Goal: Task Accomplishment & Management: Use online tool/utility

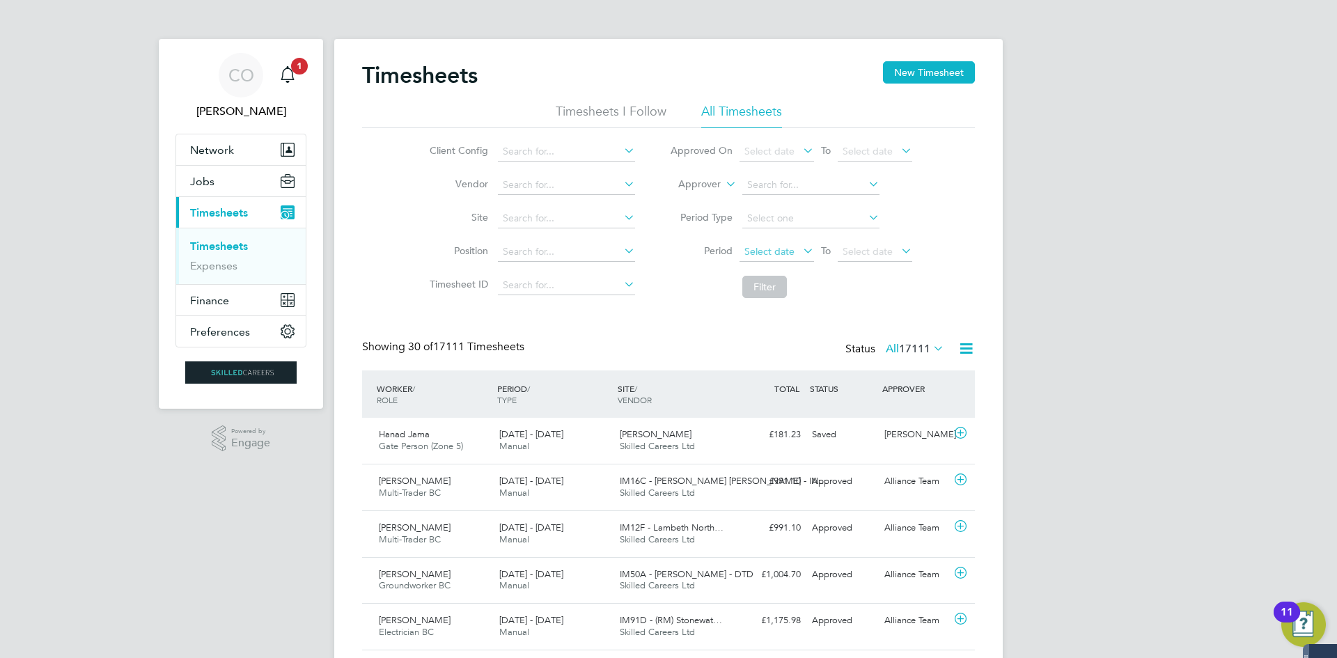
click at [782, 258] on span "Select date" at bounding box center [777, 252] width 75 height 19
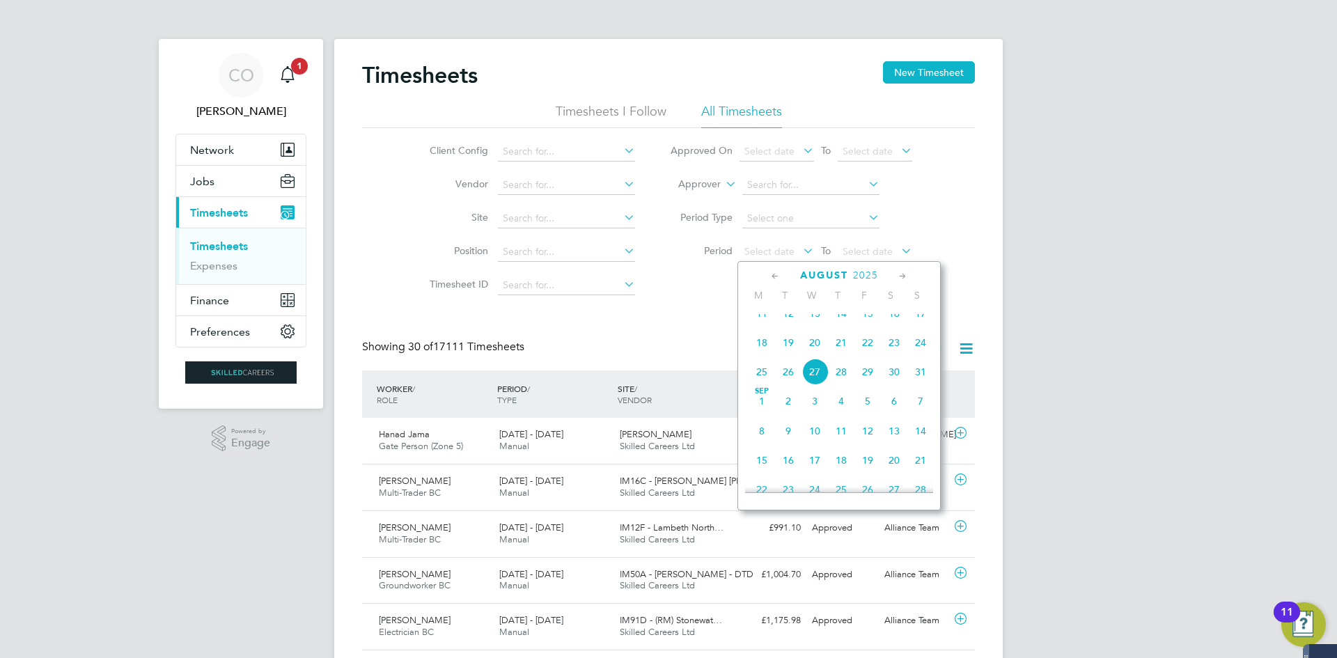
click at [758, 356] on span "18" at bounding box center [762, 342] width 26 height 26
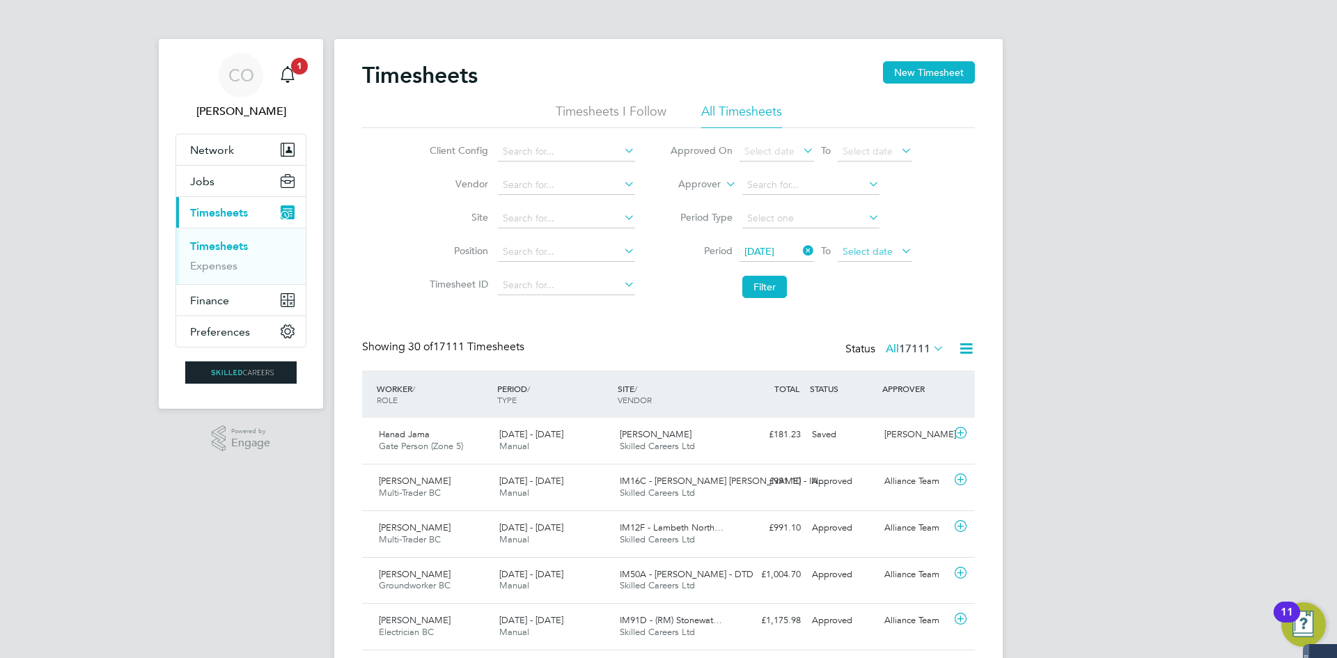
click at [881, 257] on span "Select date" at bounding box center [875, 252] width 75 height 19
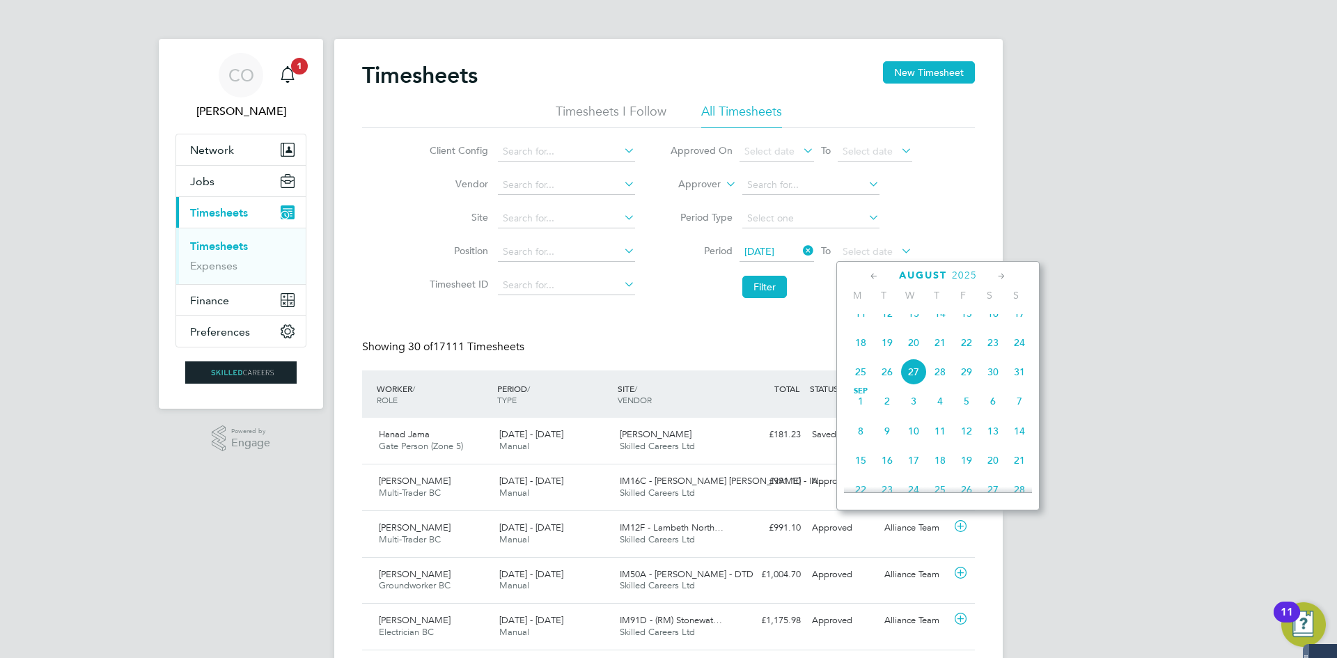
click at [1012, 352] on span "24" at bounding box center [1019, 342] width 26 height 26
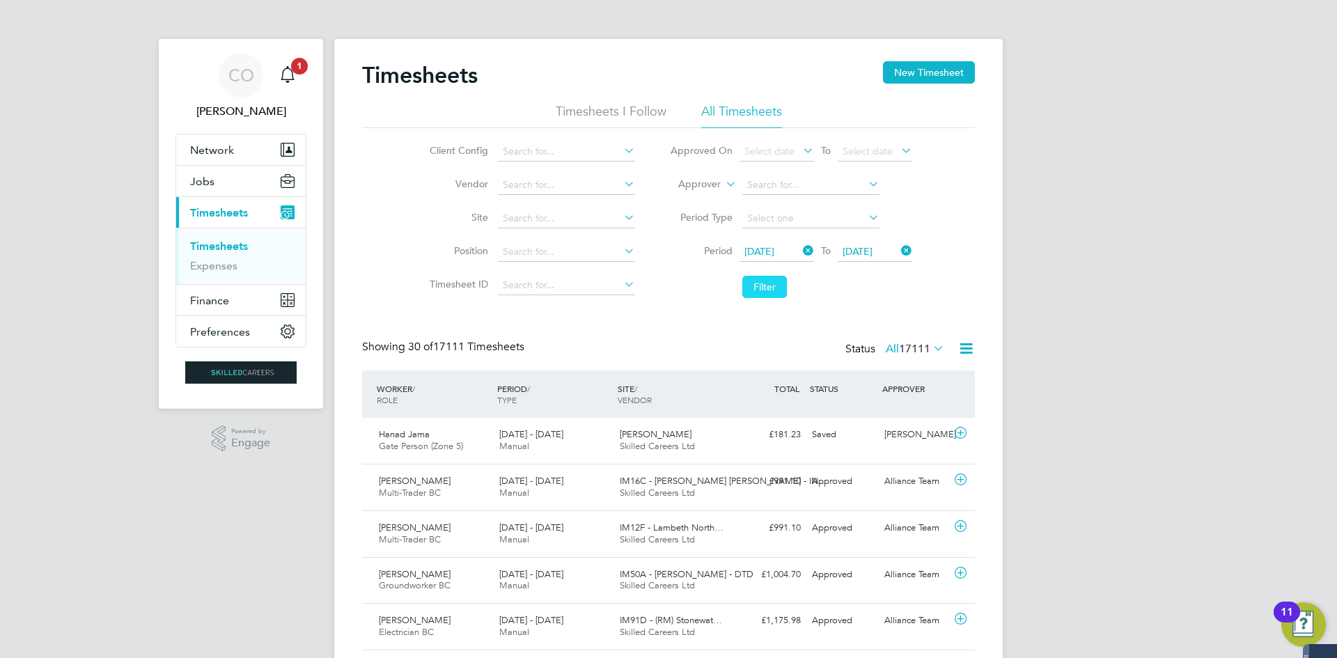
click at [777, 293] on button "Filter" at bounding box center [764, 287] width 45 height 22
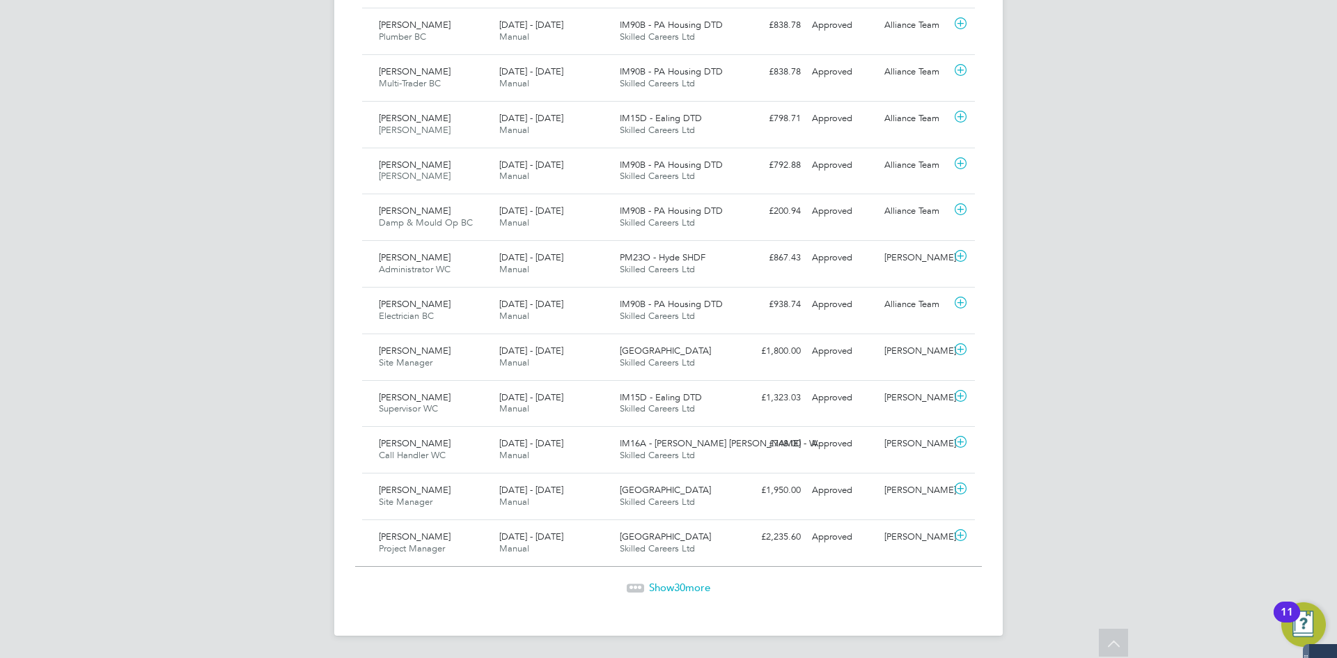
click at [680, 585] on span "30" at bounding box center [679, 587] width 11 height 13
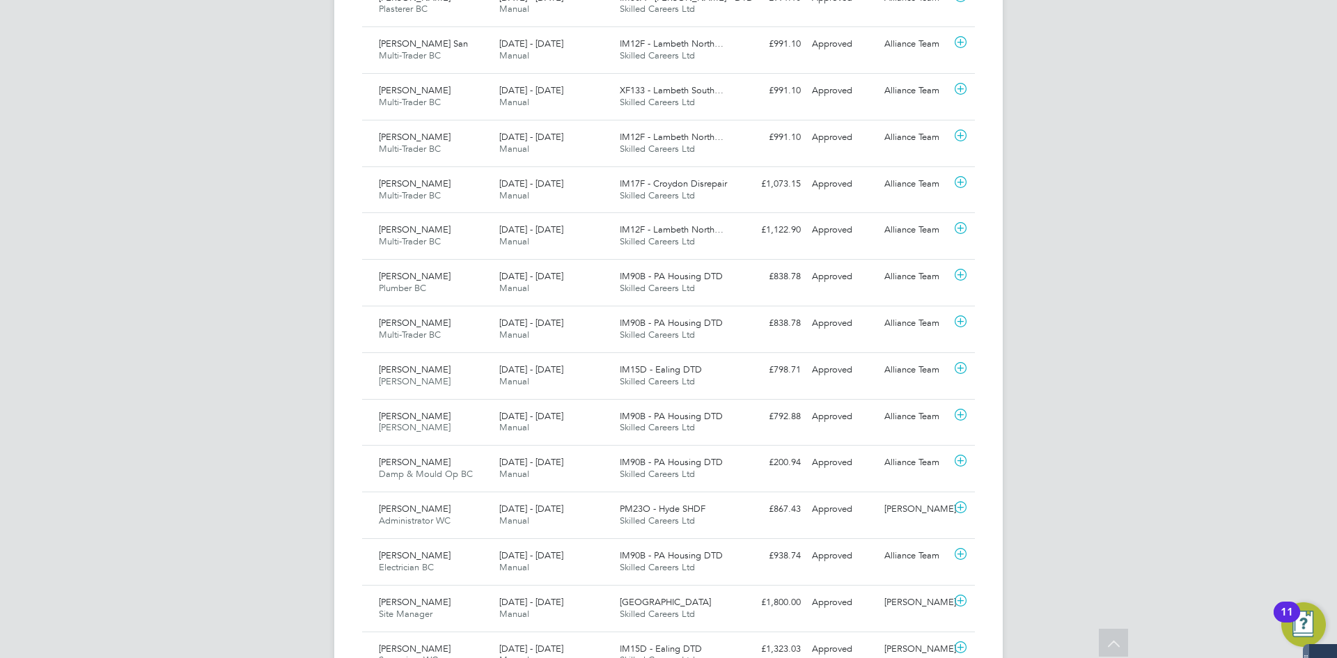
scroll to position [968, 0]
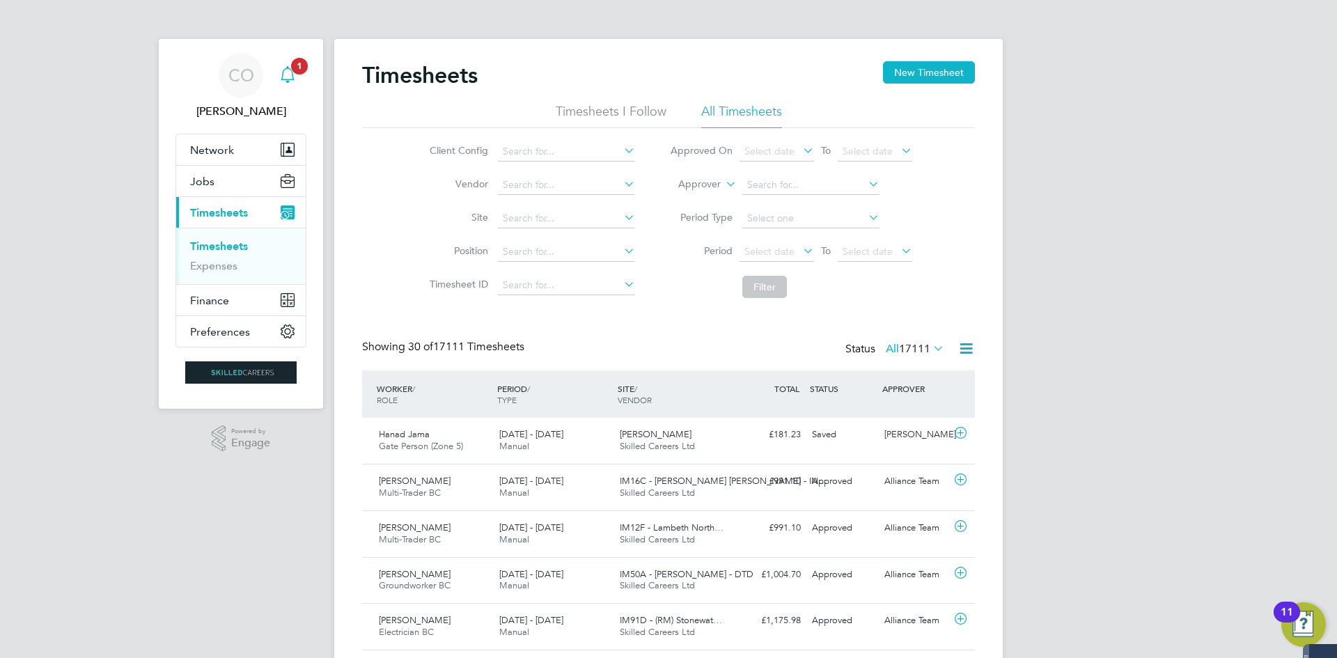
click at [286, 67] on icon "Main navigation" at bounding box center [287, 74] width 17 height 17
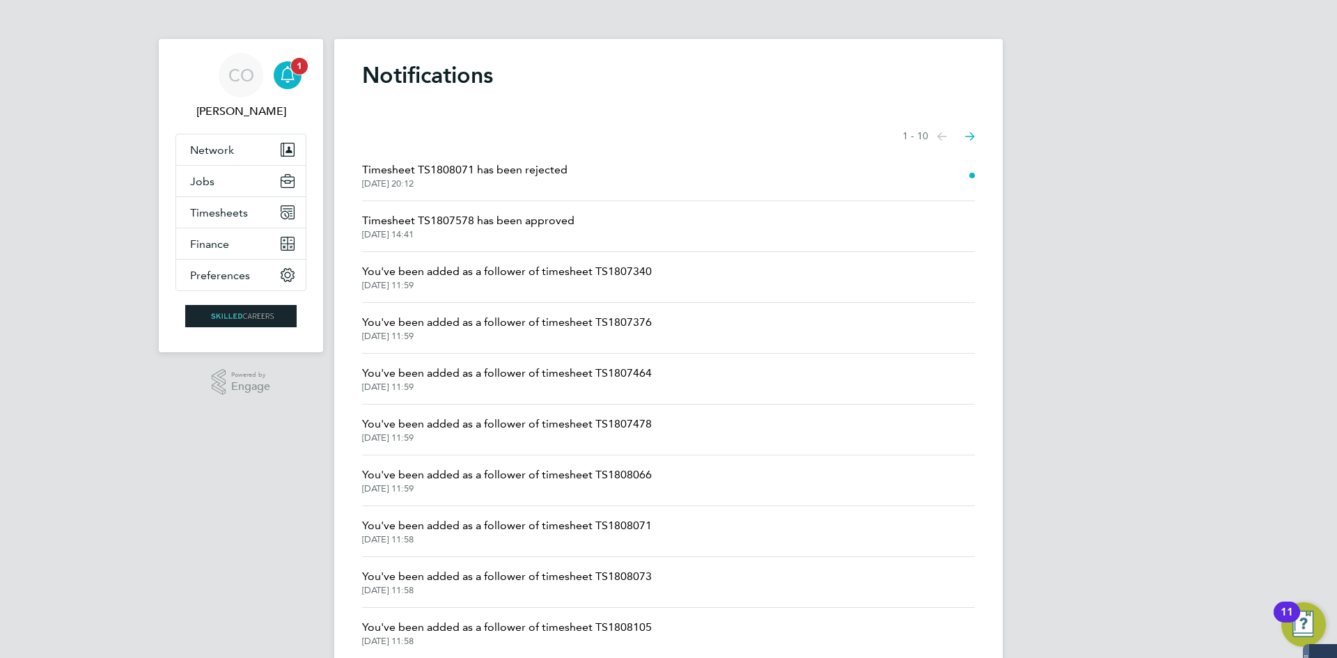
click at [286, 67] on icon "Main navigation" at bounding box center [287, 74] width 17 height 17
click at [235, 77] on span "CO" at bounding box center [241, 75] width 26 height 18
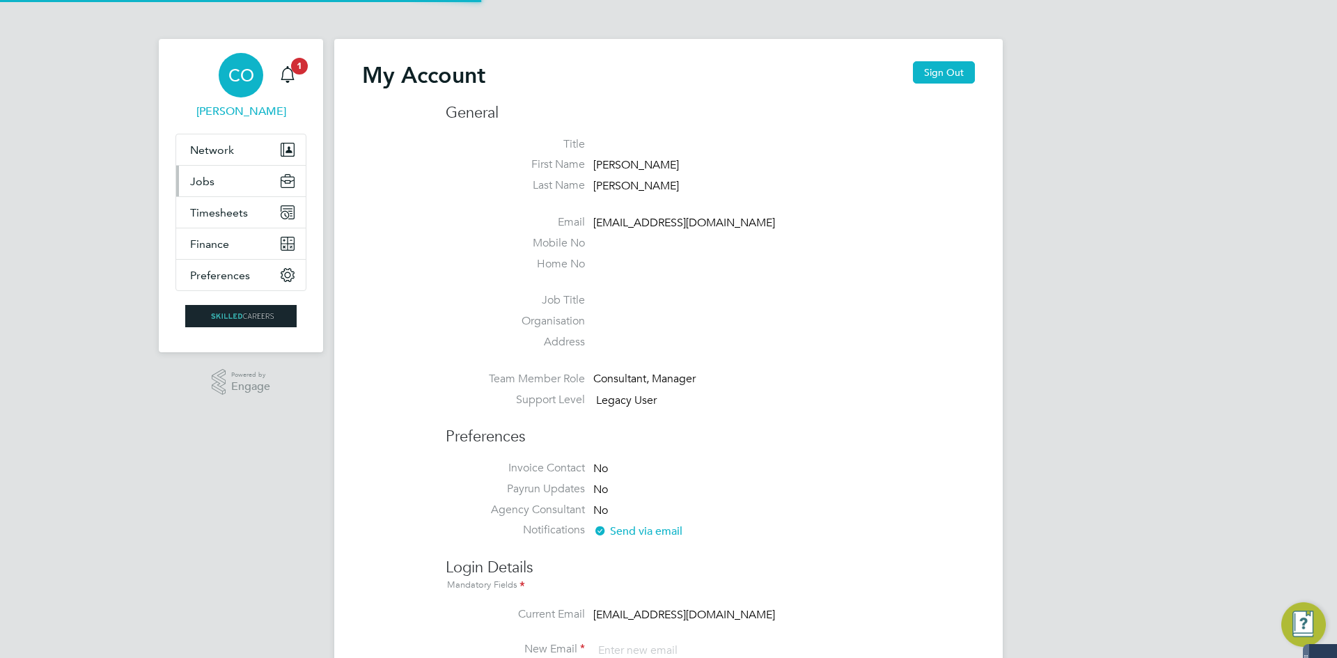
type input "coconnell@skilledcareers.co.uk"
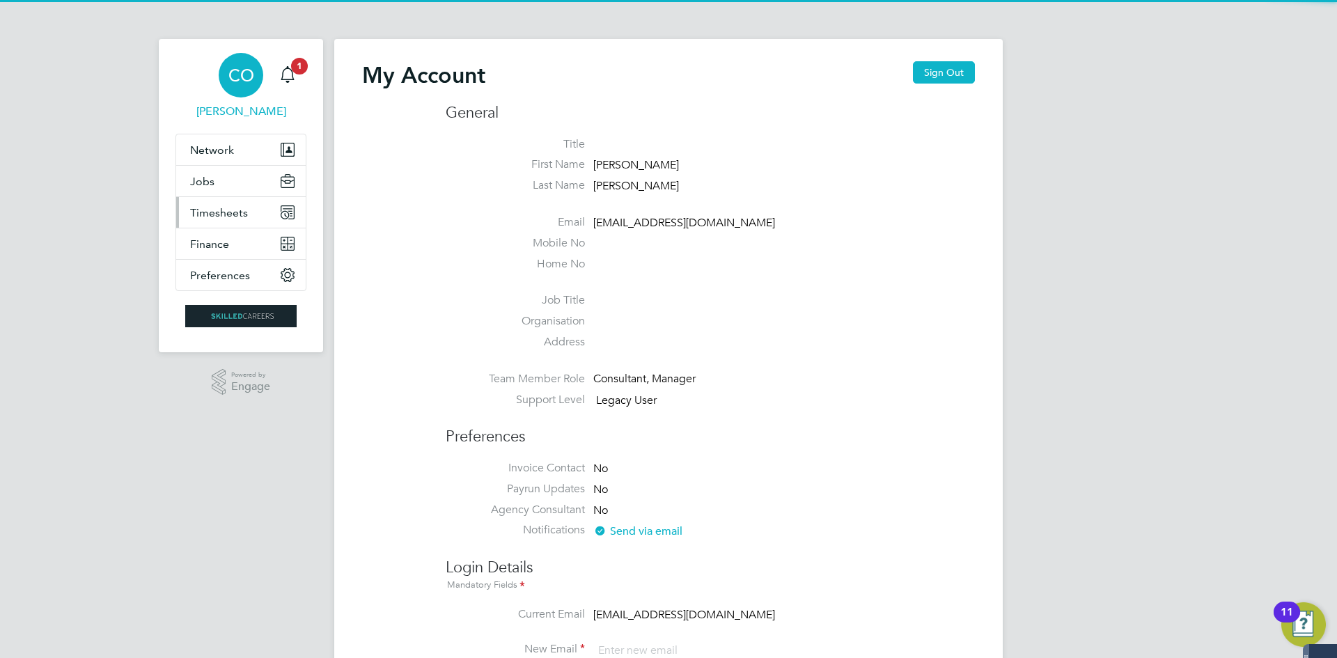
click at [230, 210] on span "Timesheets" at bounding box center [219, 212] width 58 height 13
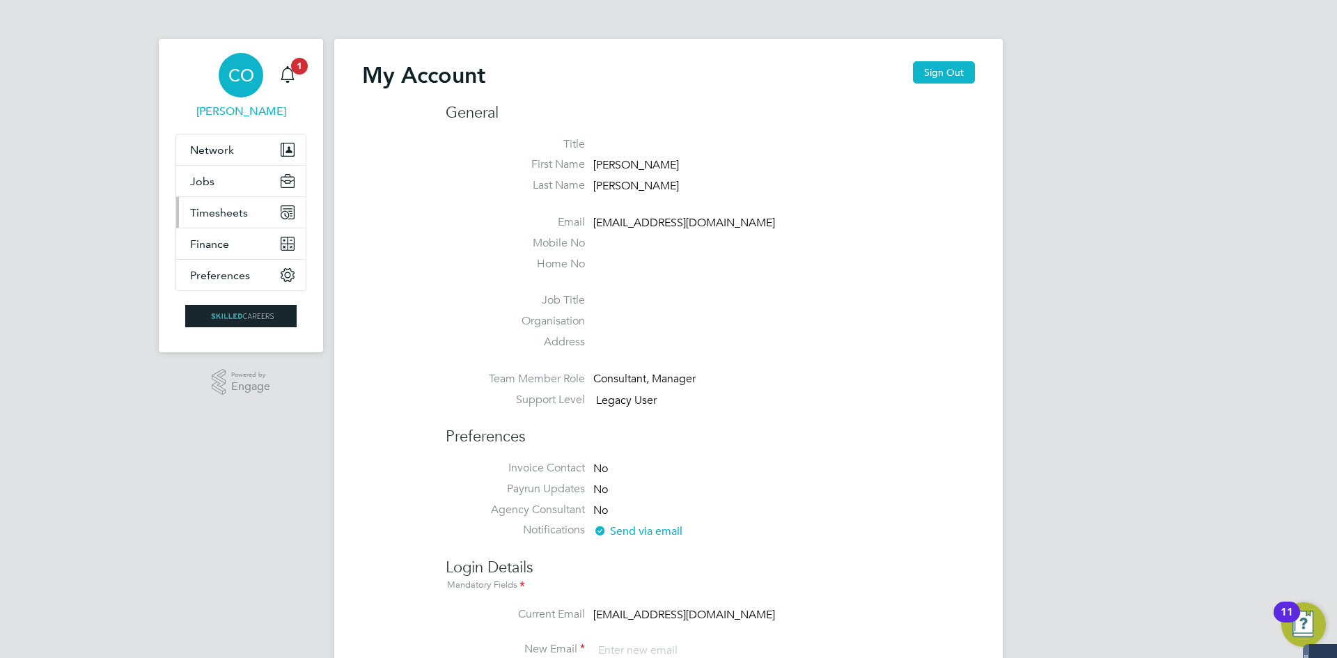
click at [200, 213] on span "Timesheets" at bounding box center [219, 212] width 58 height 13
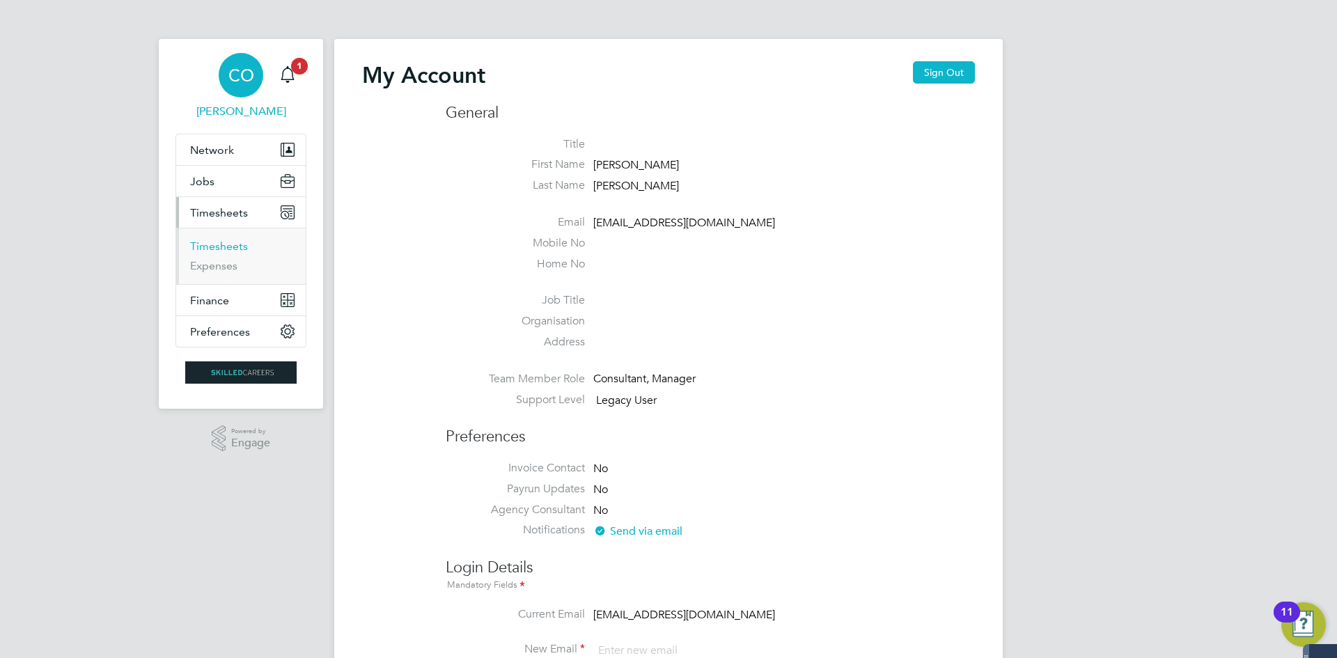
click at [200, 246] on link "Timesheets" at bounding box center [219, 246] width 58 height 13
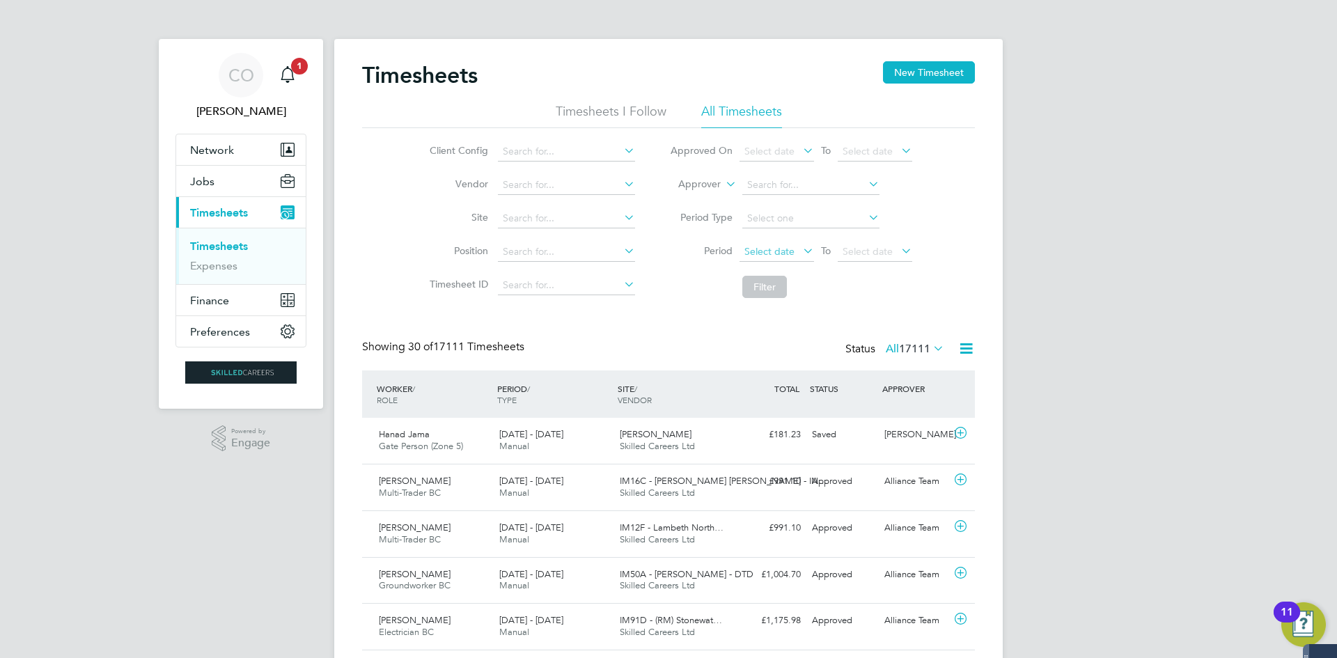
click at [755, 244] on span "Select date" at bounding box center [777, 252] width 75 height 19
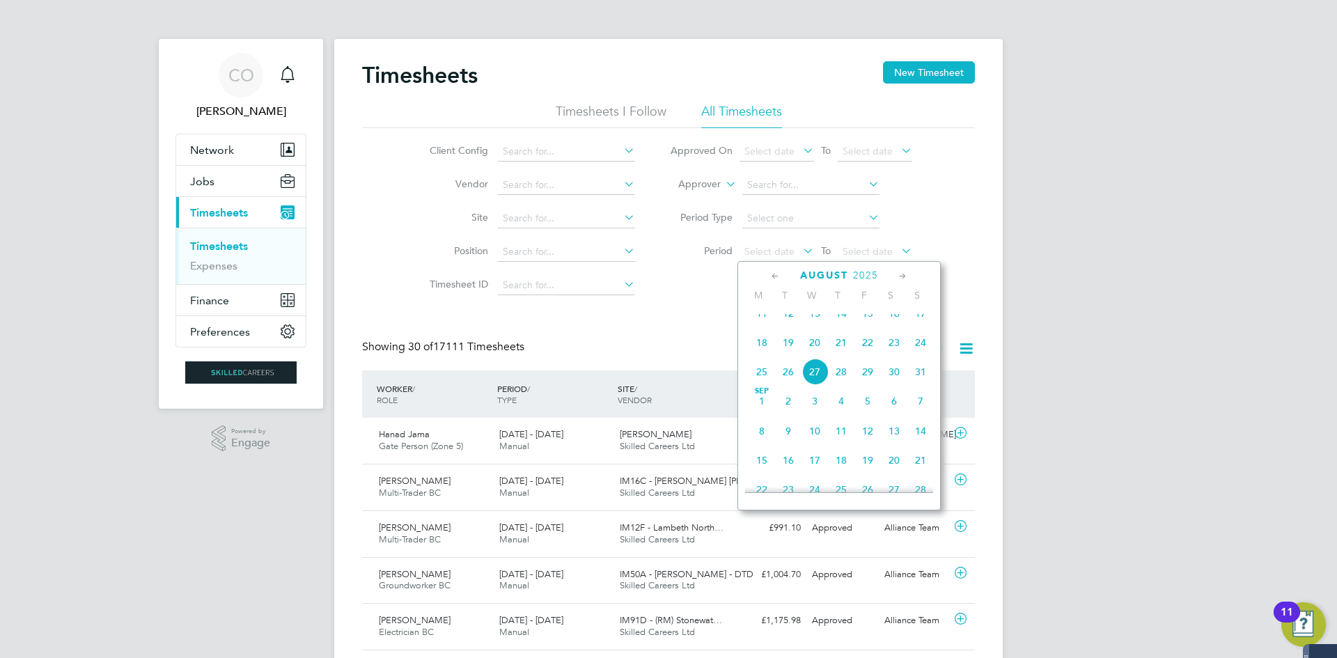
click at [763, 356] on span "18" at bounding box center [762, 342] width 26 height 26
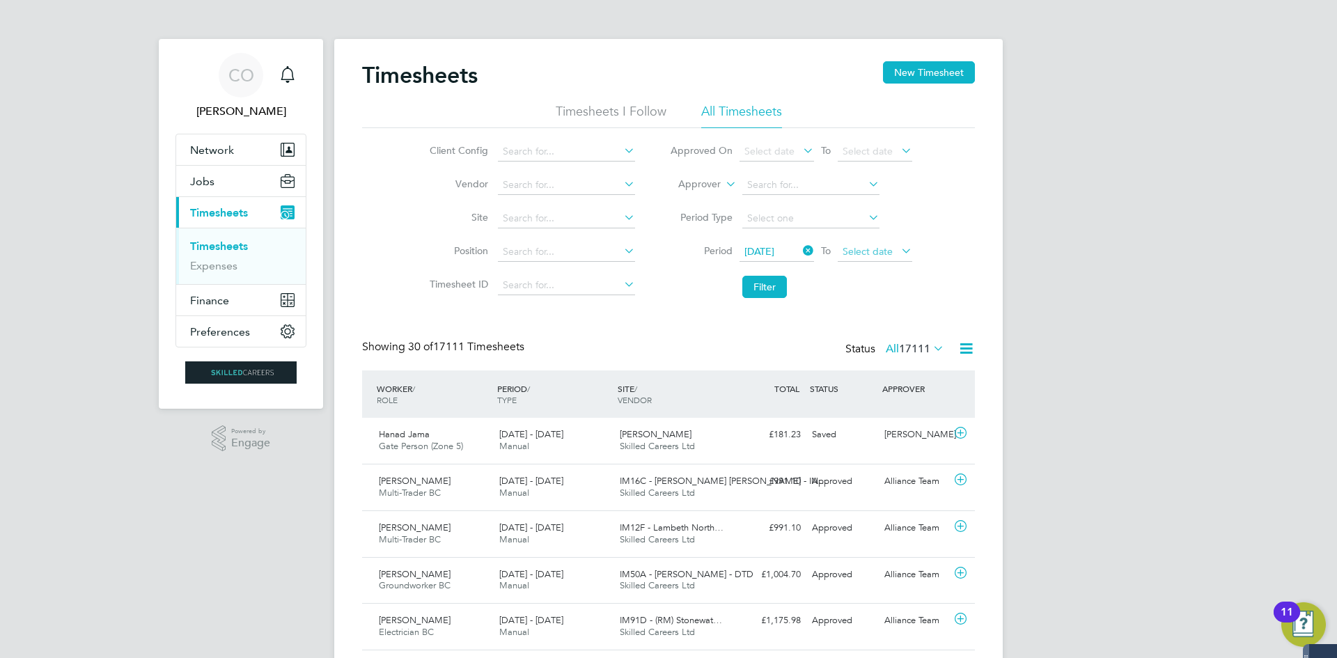
click at [874, 253] on span "Select date" at bounding box center [868, 251] width 50 height 13
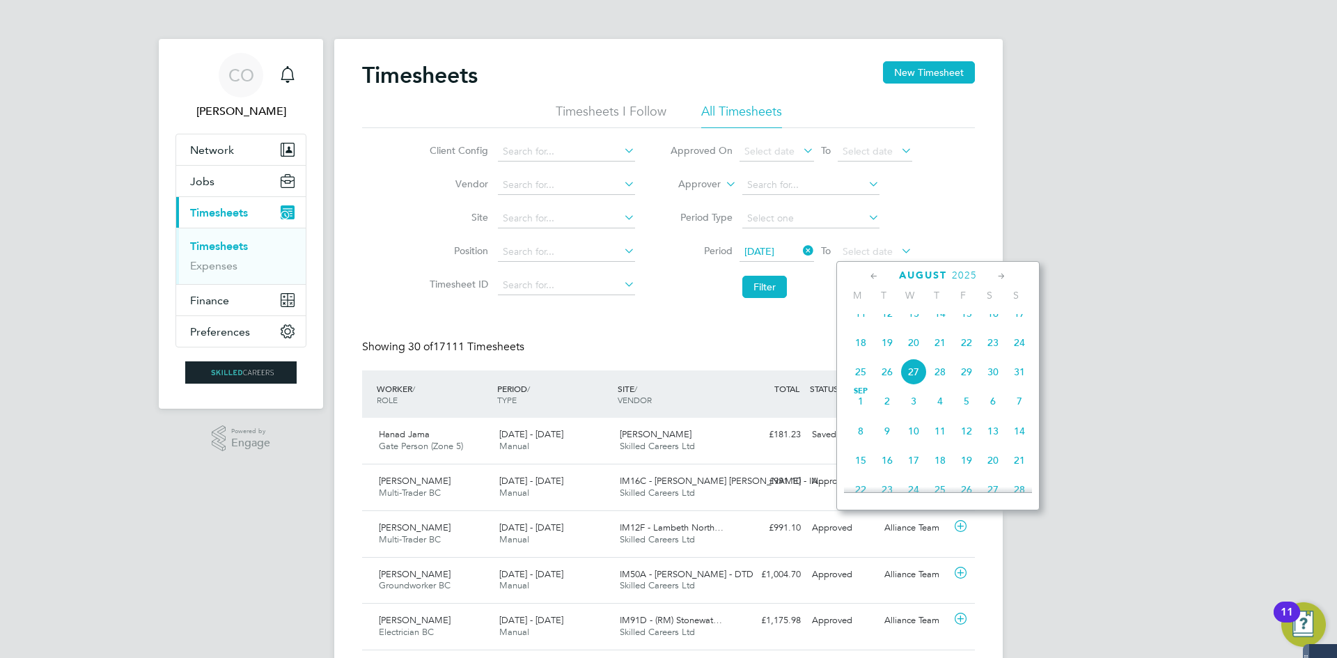
click at [1025, 354] on span "24" at bounding box center [1019, 342] width 26 height 26
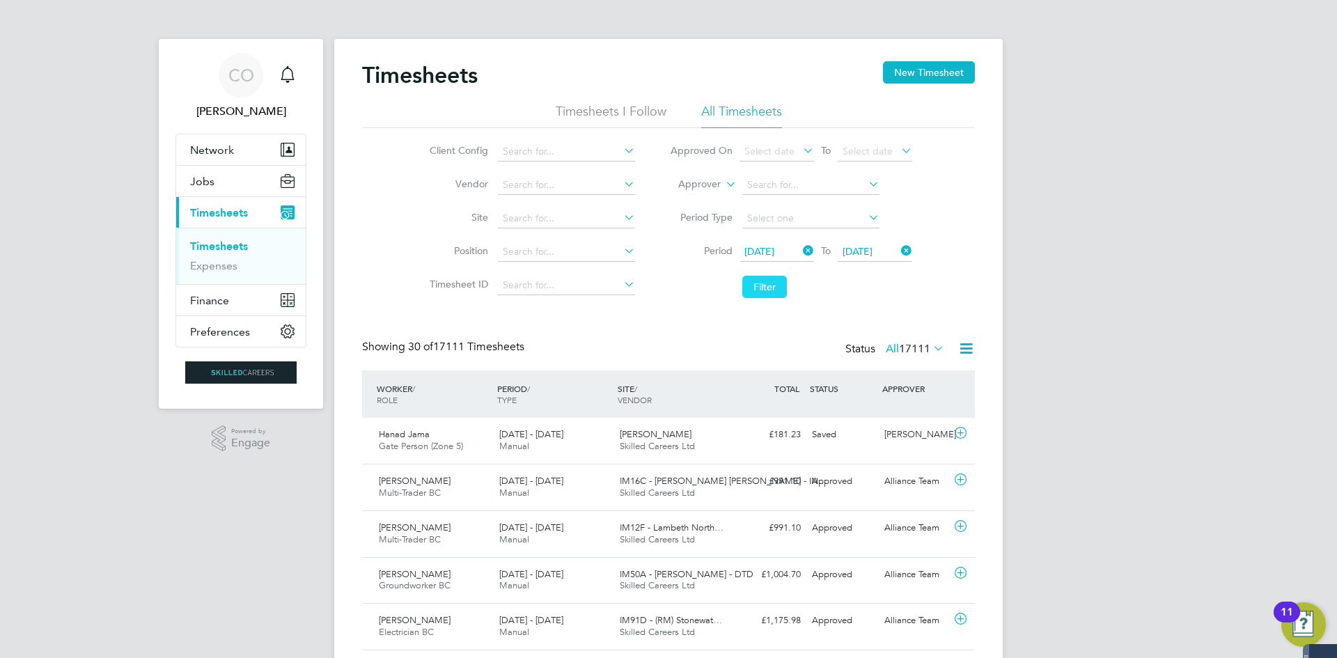
click at [761, 289] on button "Filter" at bounding box center [764, 287] width 45 height 22
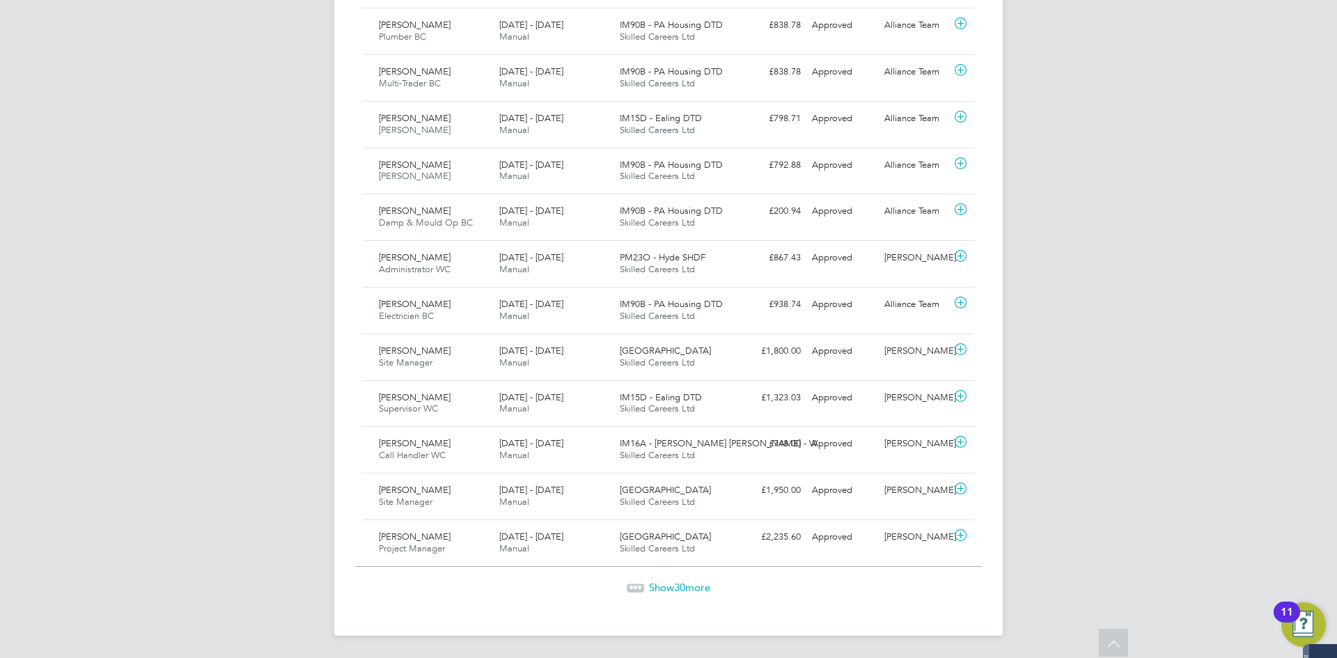
click at [678, 587] on span "30" at bounding box center [679, 587] width 11 height 13
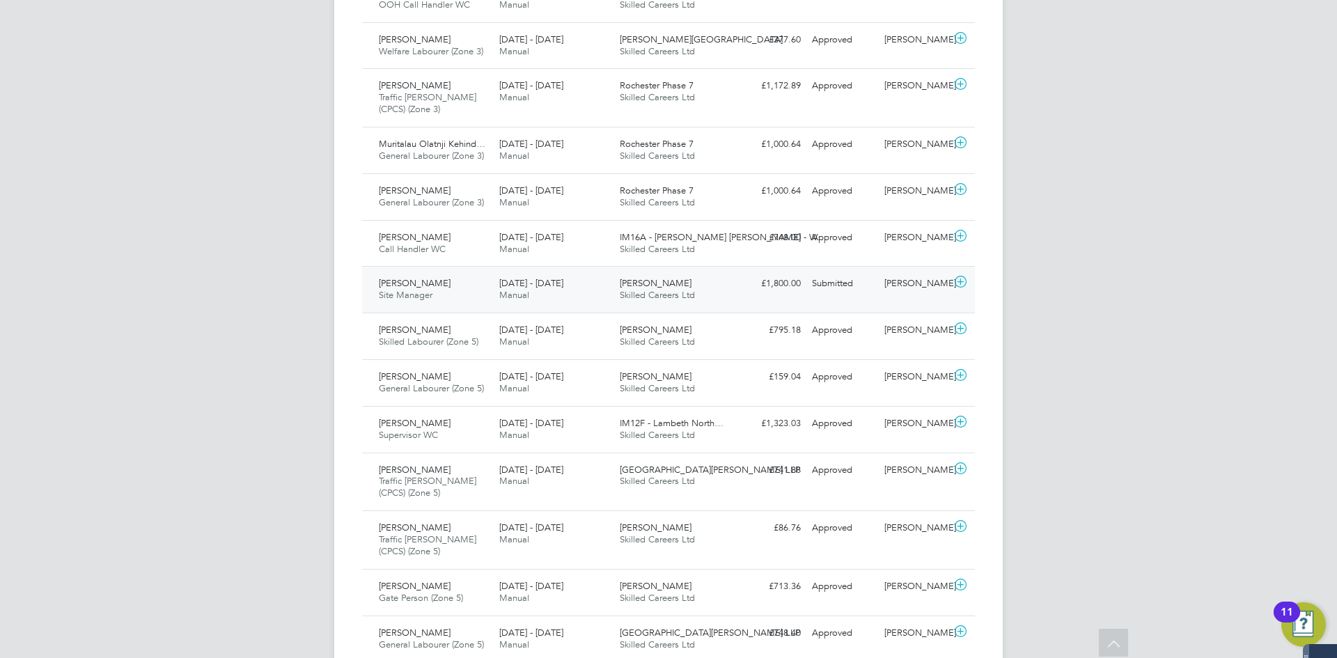
click at [419, 277] on span "[PERSON_NAME]" at bounding box center [415, 283] width 72 height 12
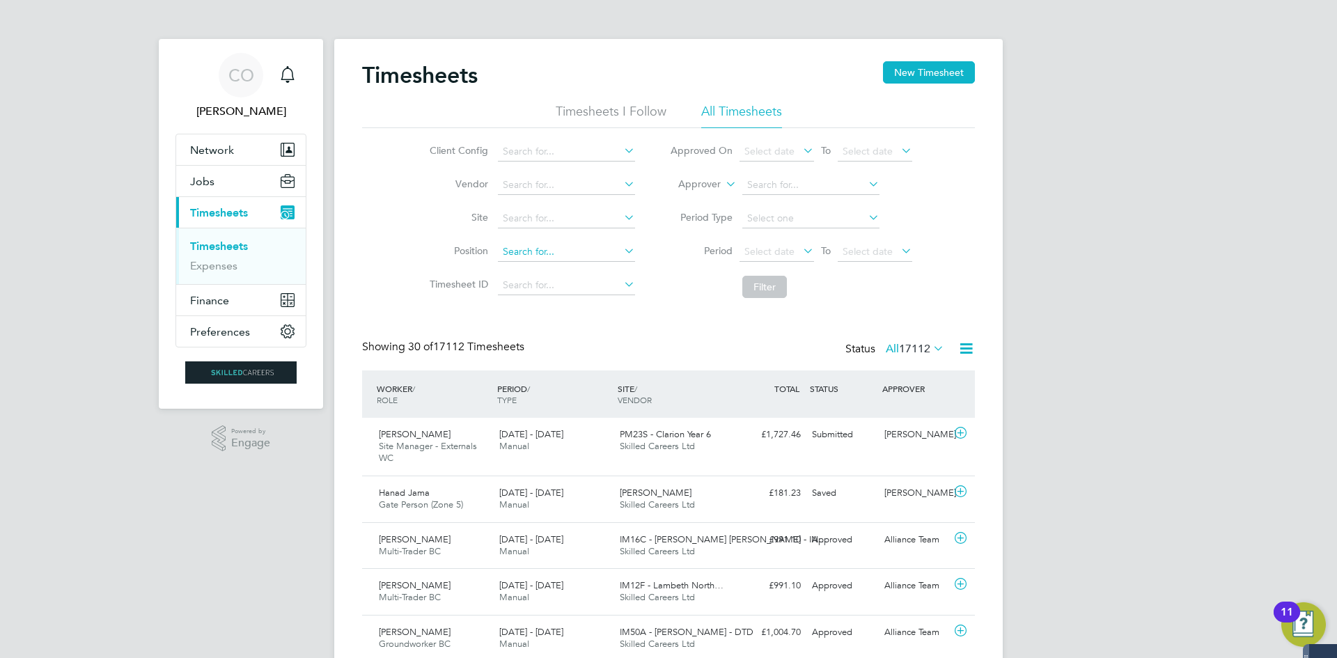
click at [568, 247] on input at bounding box center [566, 252] width 137 height 20
click at [745, 250] on span "Select date" at bounding box center [770, 251] width 50 height 13
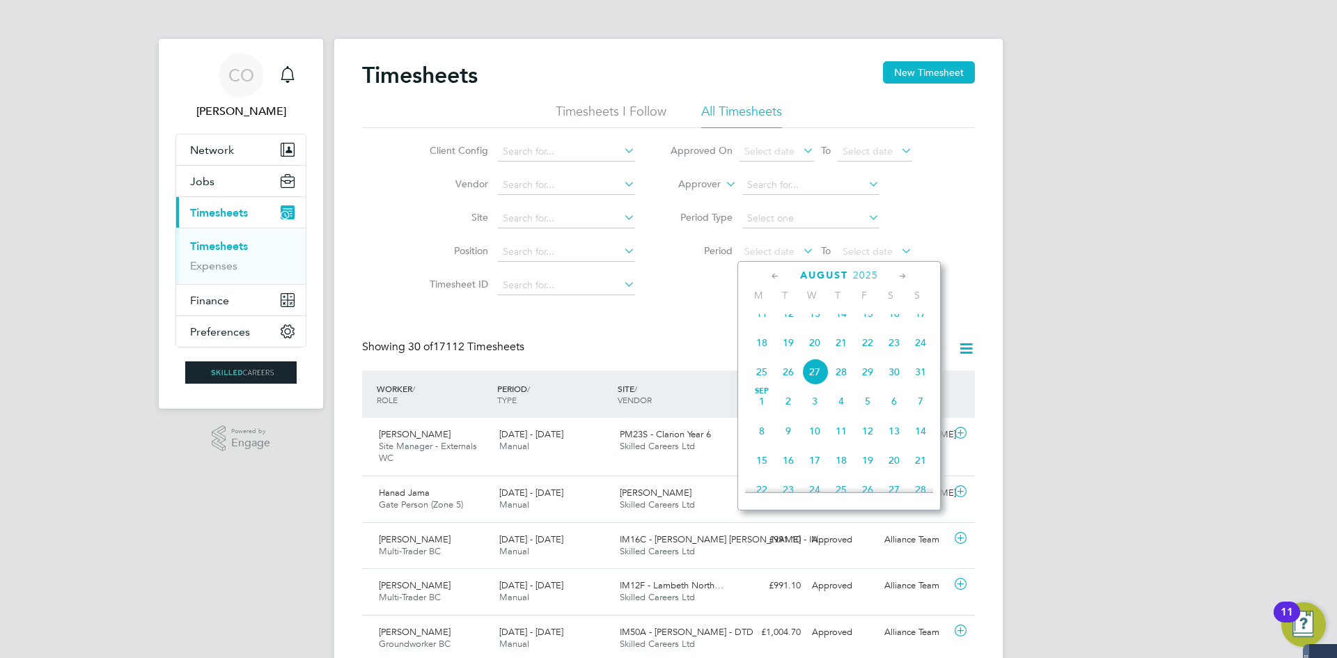
click at [763, 353] on span "18" at bounding box center [762, 342] width 26 height 26
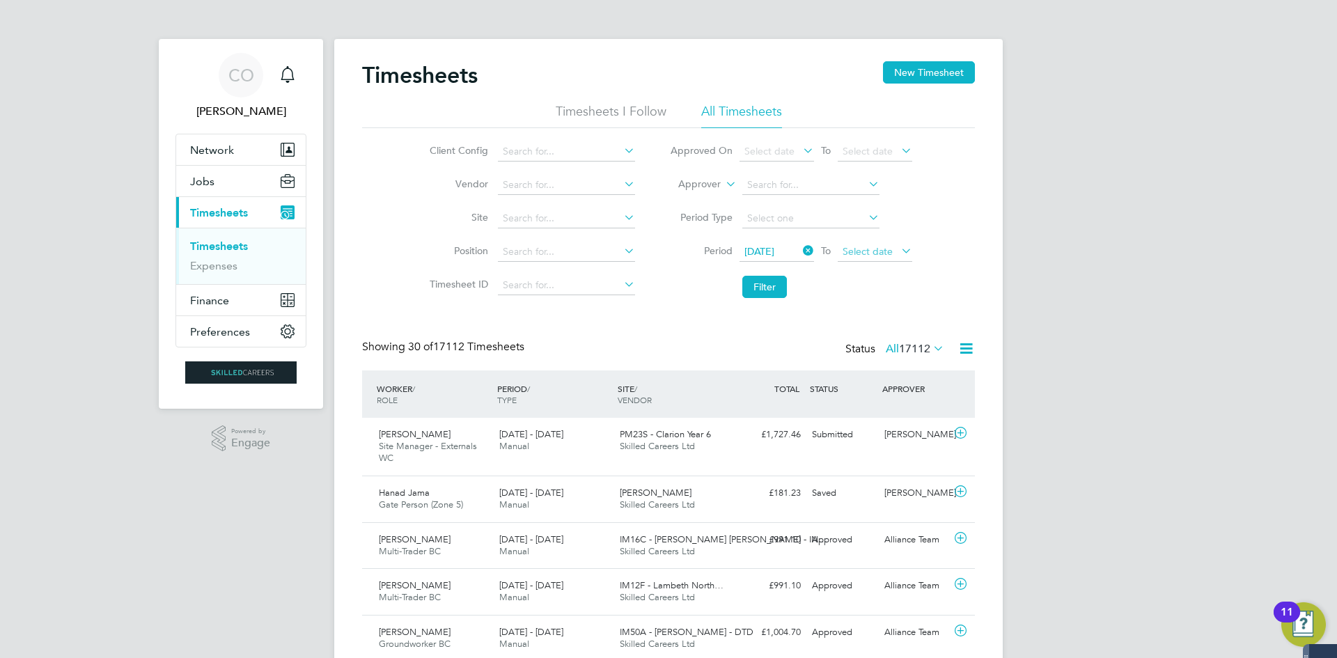
click at [873, 247] on span "Select date" at bounding box center [868, 251] width 50 height 13
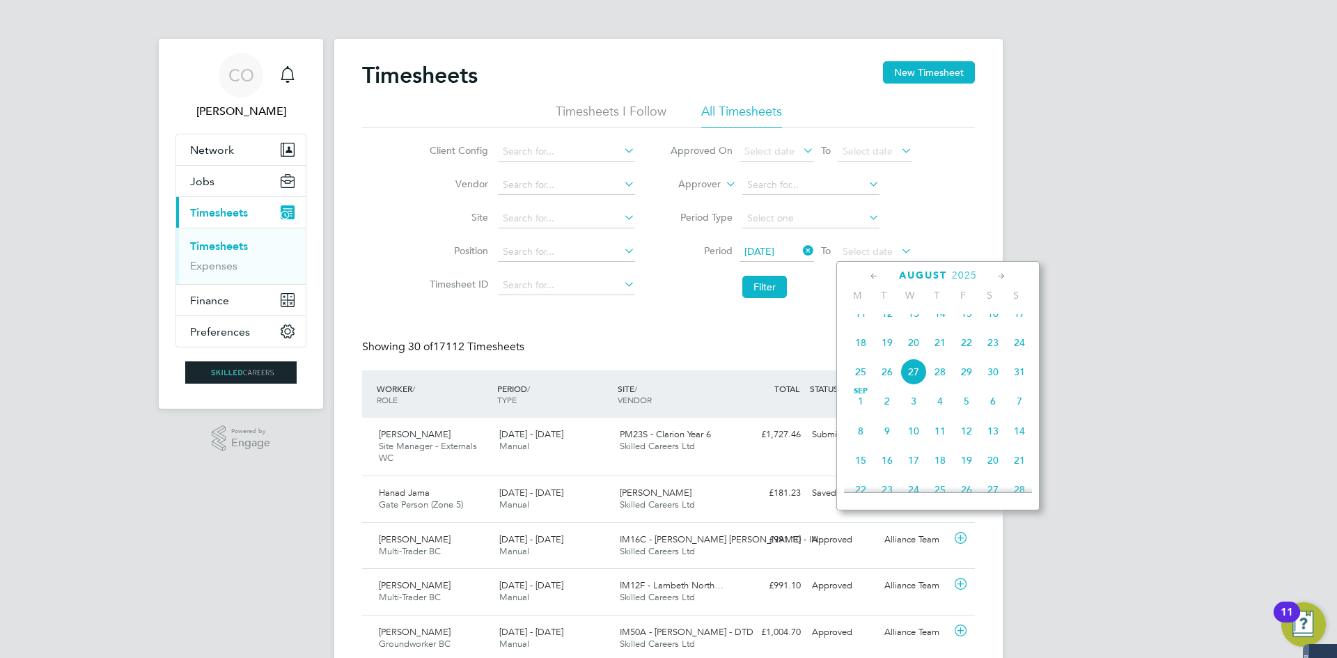
click at [1018, 354] on span "24" at bounding box center [1019, 342] width 26 height 26
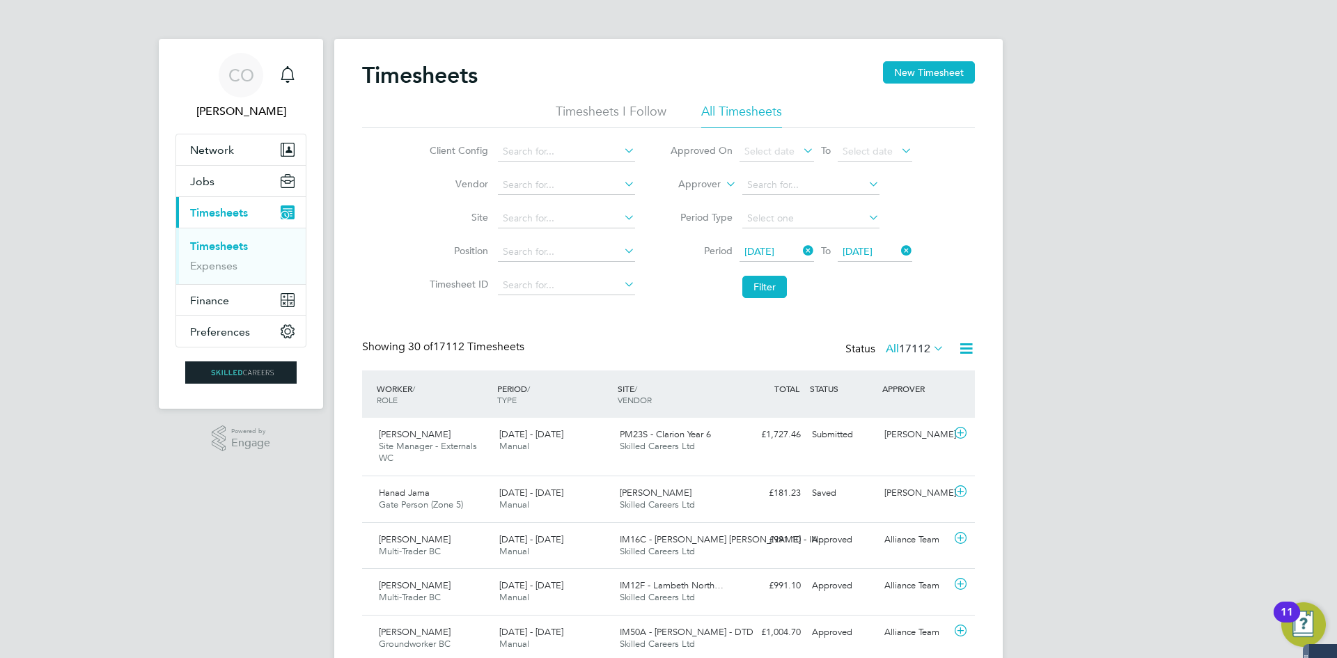
drag, startPoint x: 761, startPoint y: 279, endPoint x: 801, endPoint y: 478, distance: 203.2
click at [761, 279] on button "Filter" at bounding box center [764, 287] width 45 height 22
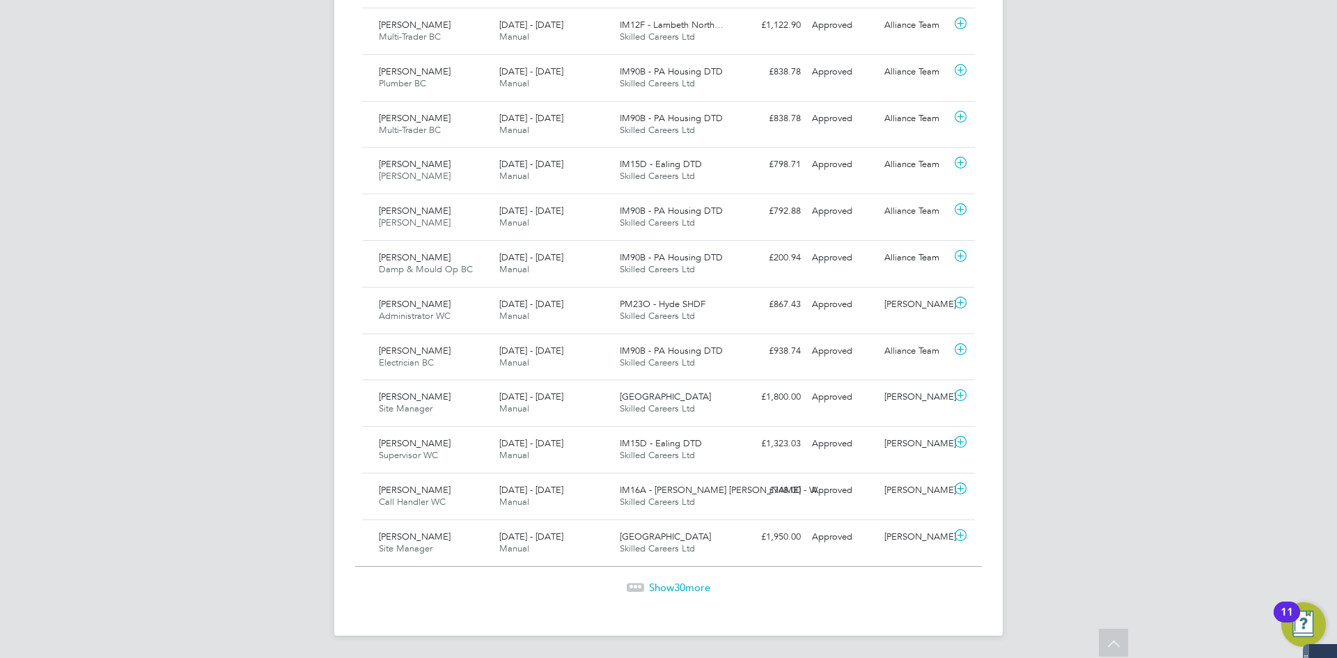
click at [693, 588] on span "Show 30 more" at bounding box center [679, 587] width 61 height 13
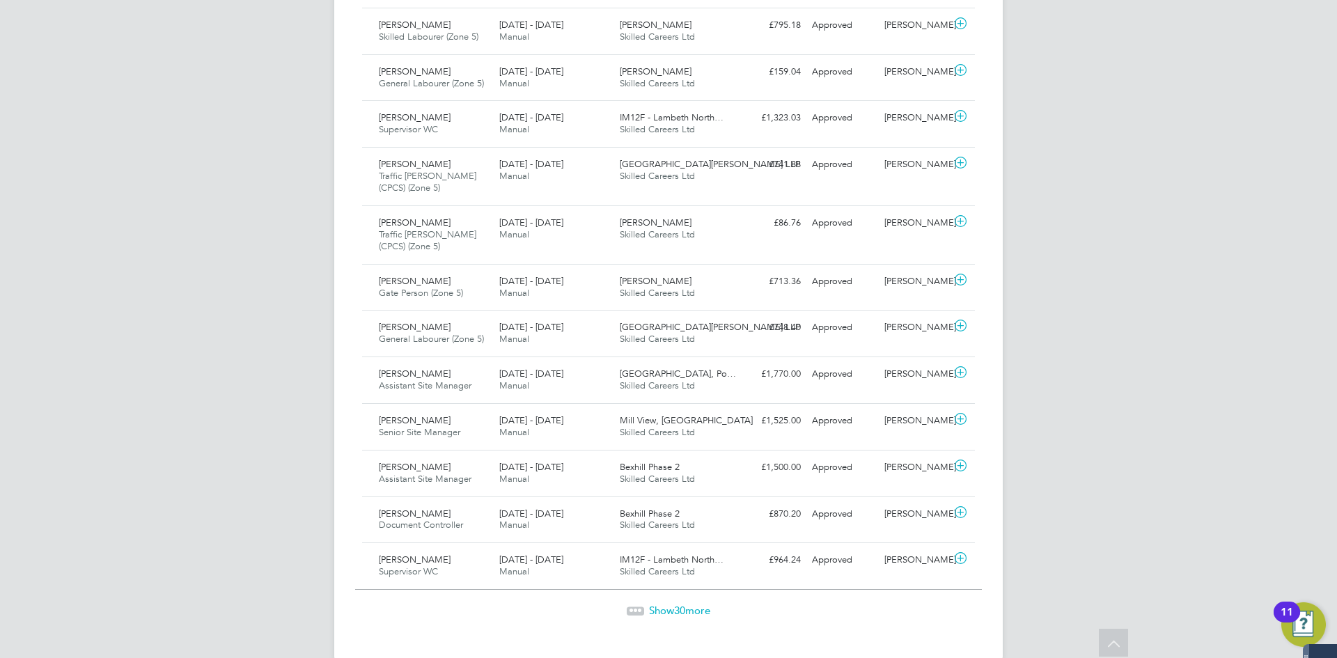
click at [679, 604] on span "30" at bounding box center [679, 610] width 11 height 13
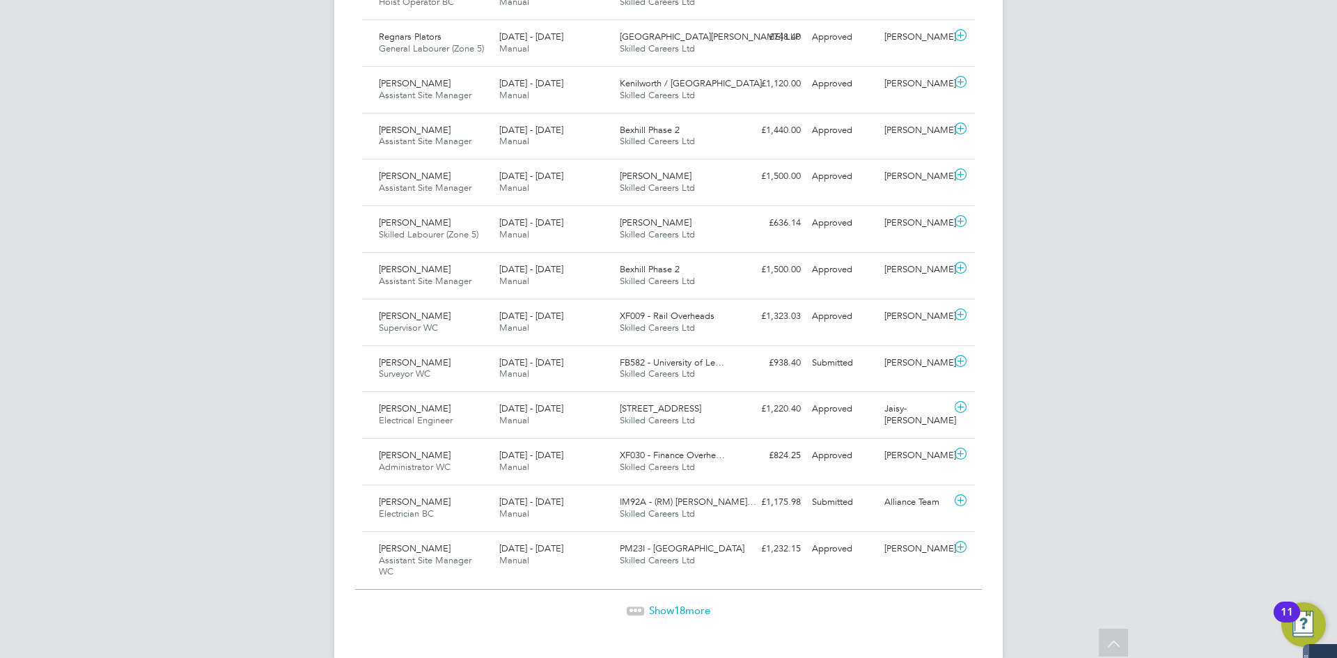
click at [681, 604] on span "18" at bounding box center [679, 610] width 11 height 13
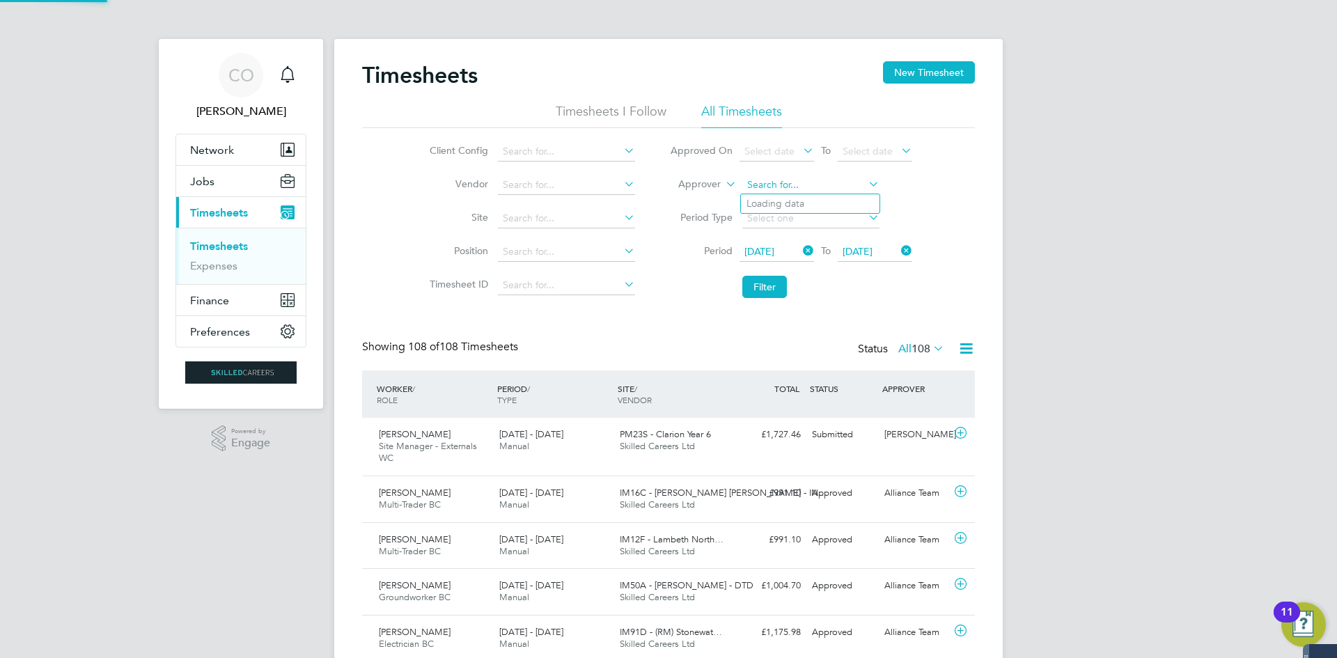
click at [760, 190] on input at bounding box center [810, 186] width 137 height 20
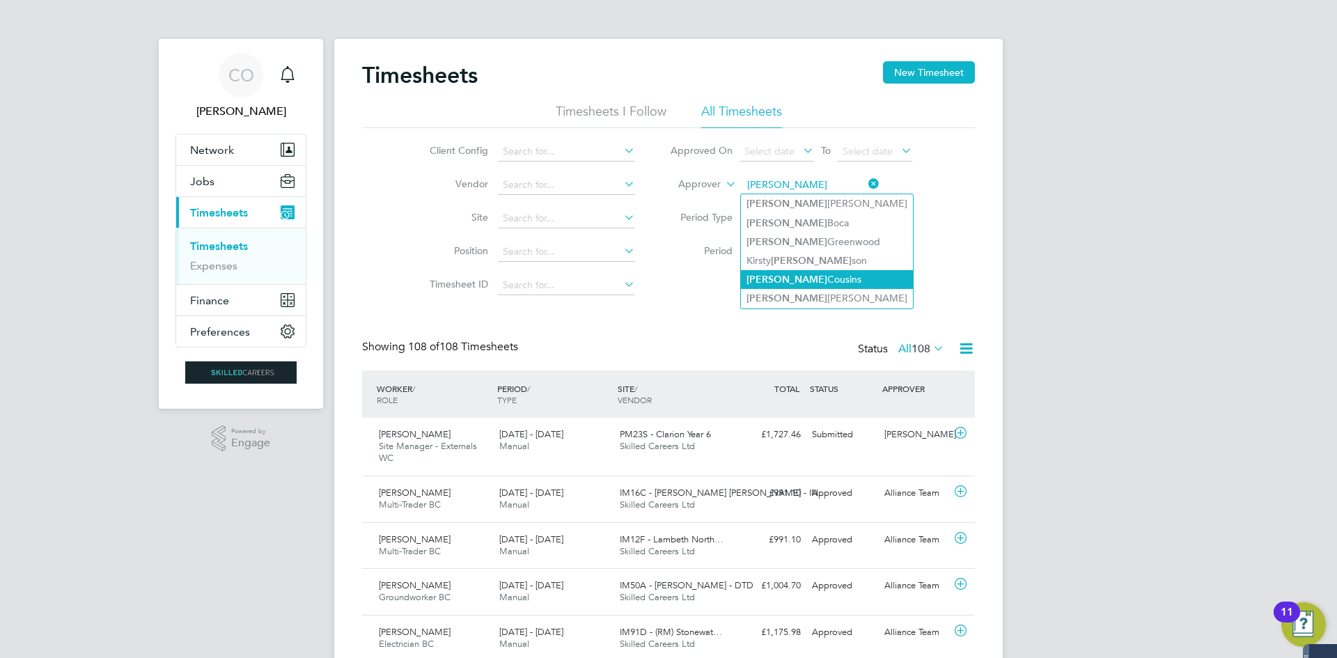
click at [774, 279] on li "John Cousins" at bounding box center [827, 279] width 172 height 19
type input "[PERSON_NAME]"
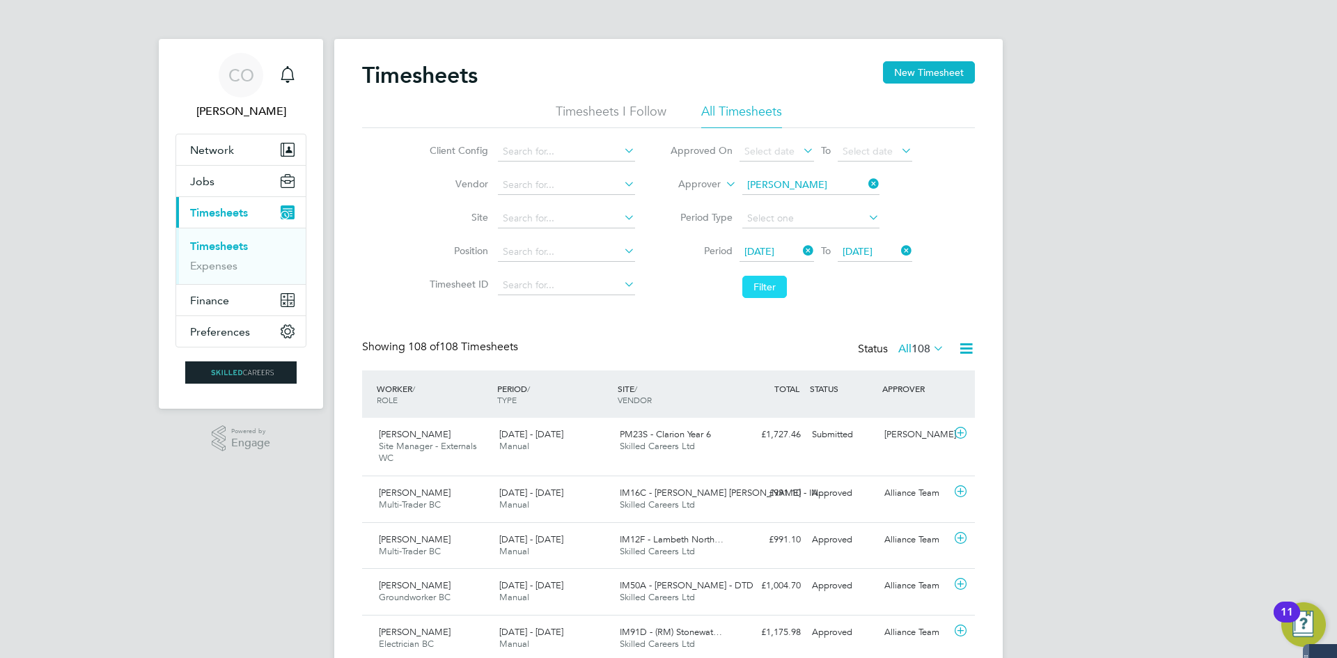
click at [765, 293] on button "Filter" at bounding box center [764, 287] width 45 height 22
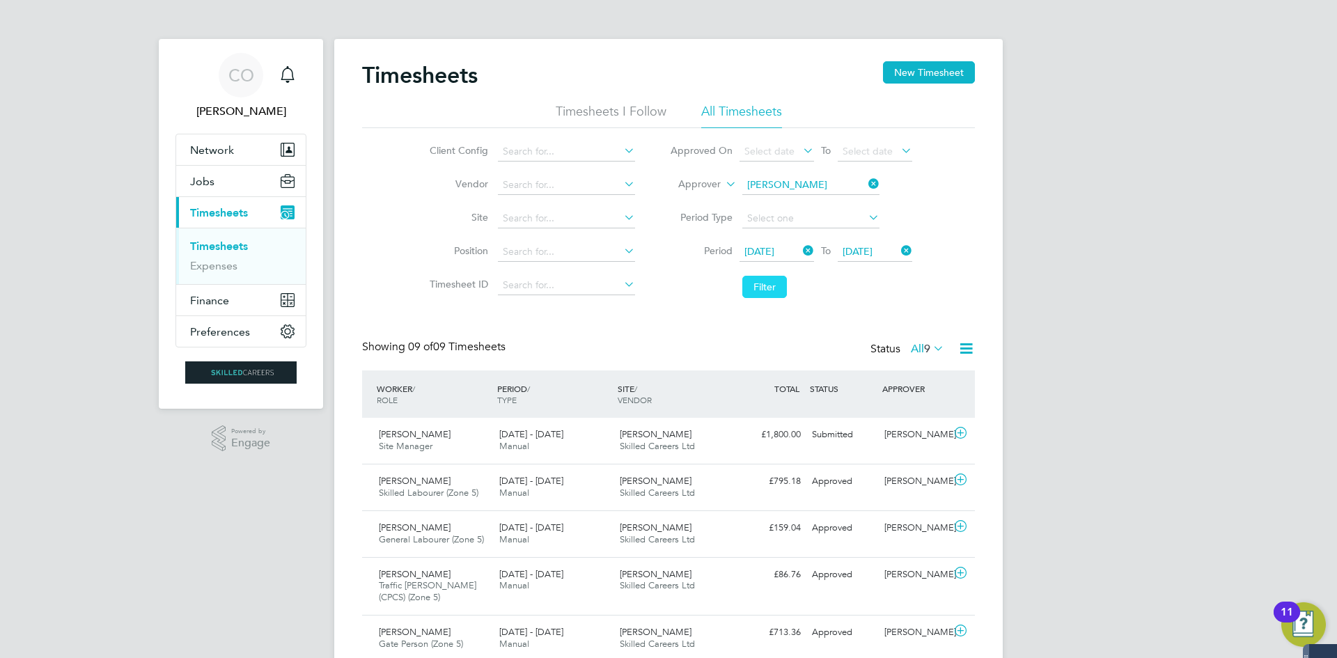
click at [764, 292] on button "Filter" at bounding box center [764, 287] width 45 height 22
click at [765, 275] on li "Filter" at bounding box center [791, 287] width 277 height 36
click at [765, 282] on button "Filter" at bounding box center [764, 287] width 45 height 22
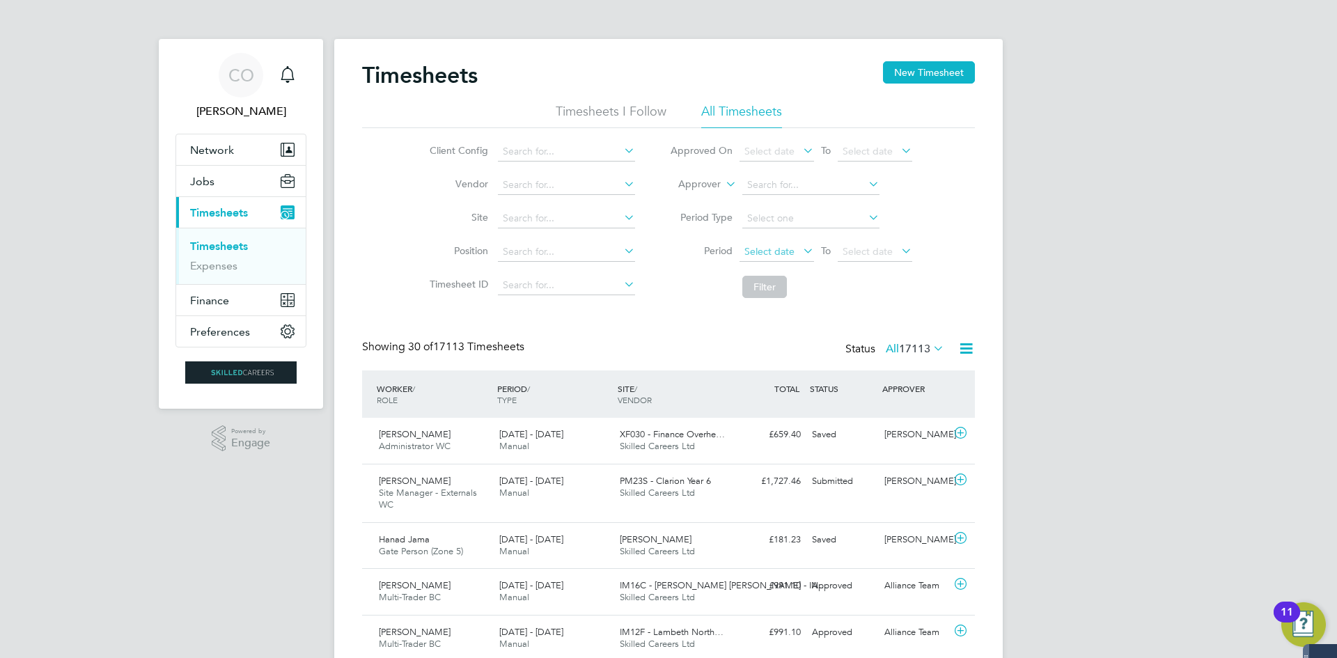
click at [786, 252] on span "Select date" at bounding box center [770, 251] width 50 height 13
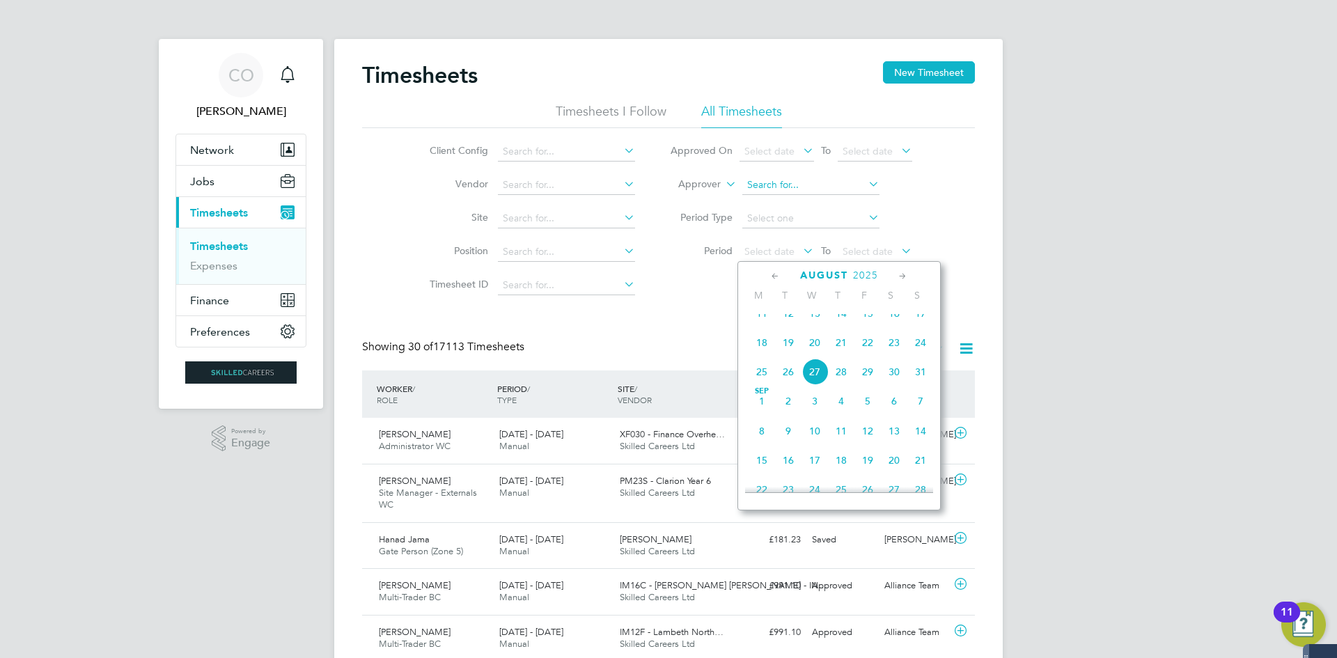
click at [775, 187] on input at bounding box center [810, 186] width 137 height 20
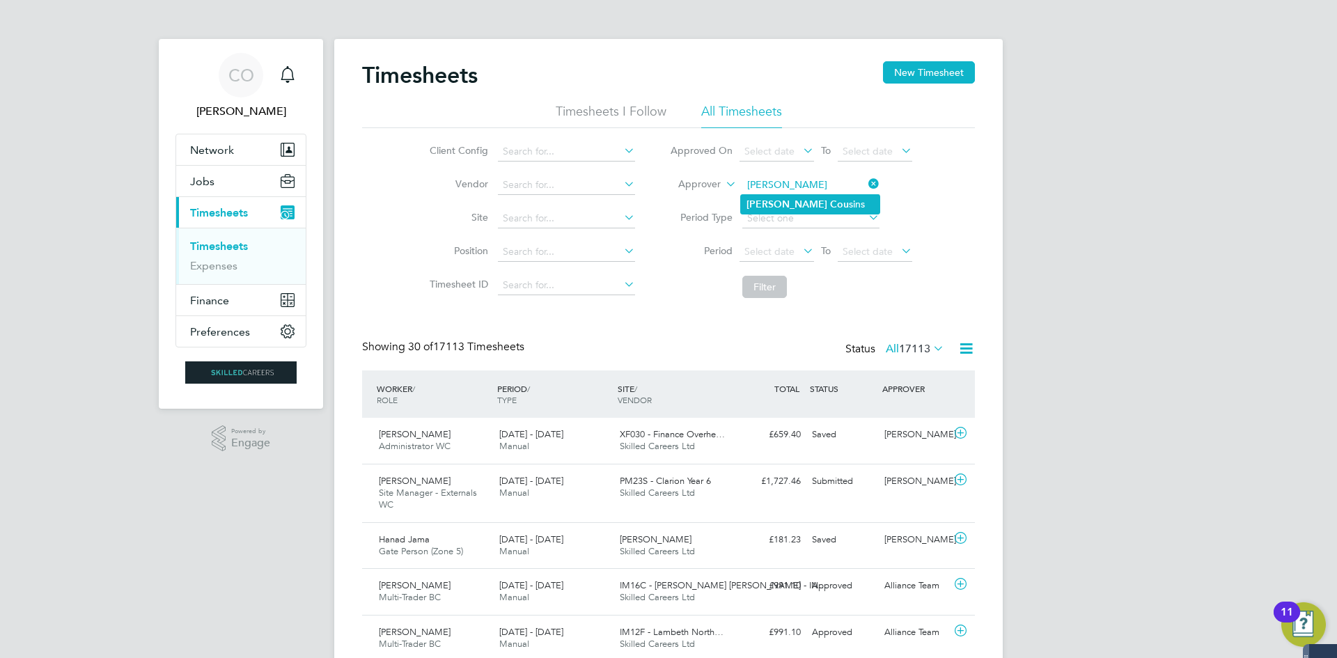
click at [830, 200] on b "Cou" at bounding box center [839, 204] width 19 height 12
type input "[PERSON_NAME]"
click at [770, 287] on button "Filter" at bounding box center [764, 287] width 45 height 22
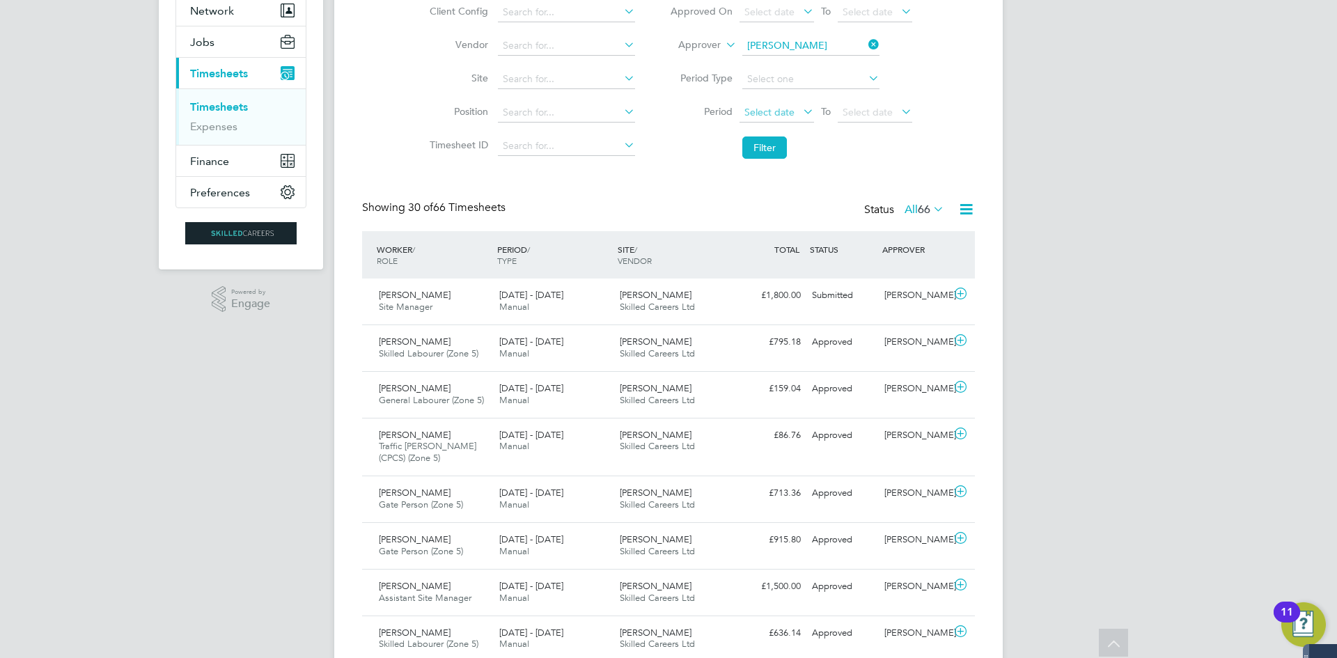
click at [799, 106] on span "Select date" at bounding box center [777, 113] width 75 height 19
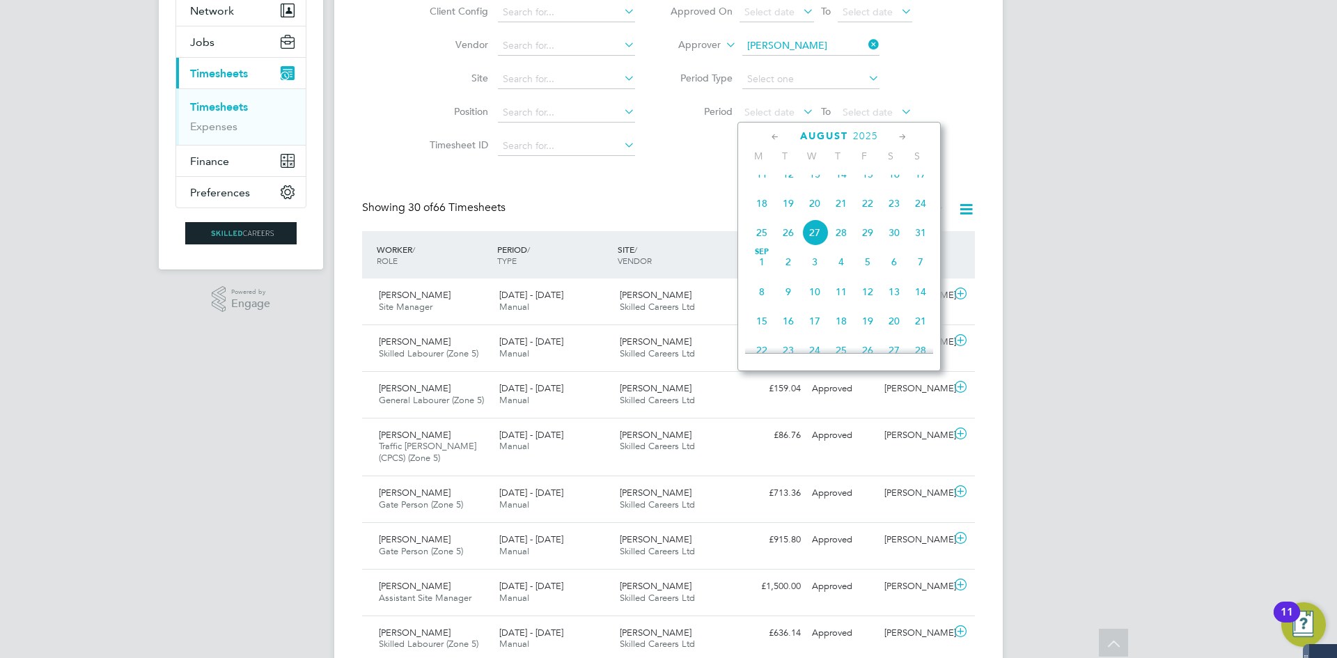
click at [765, 217] on span "18" at bounding box center [762, 203] width 26 height 26
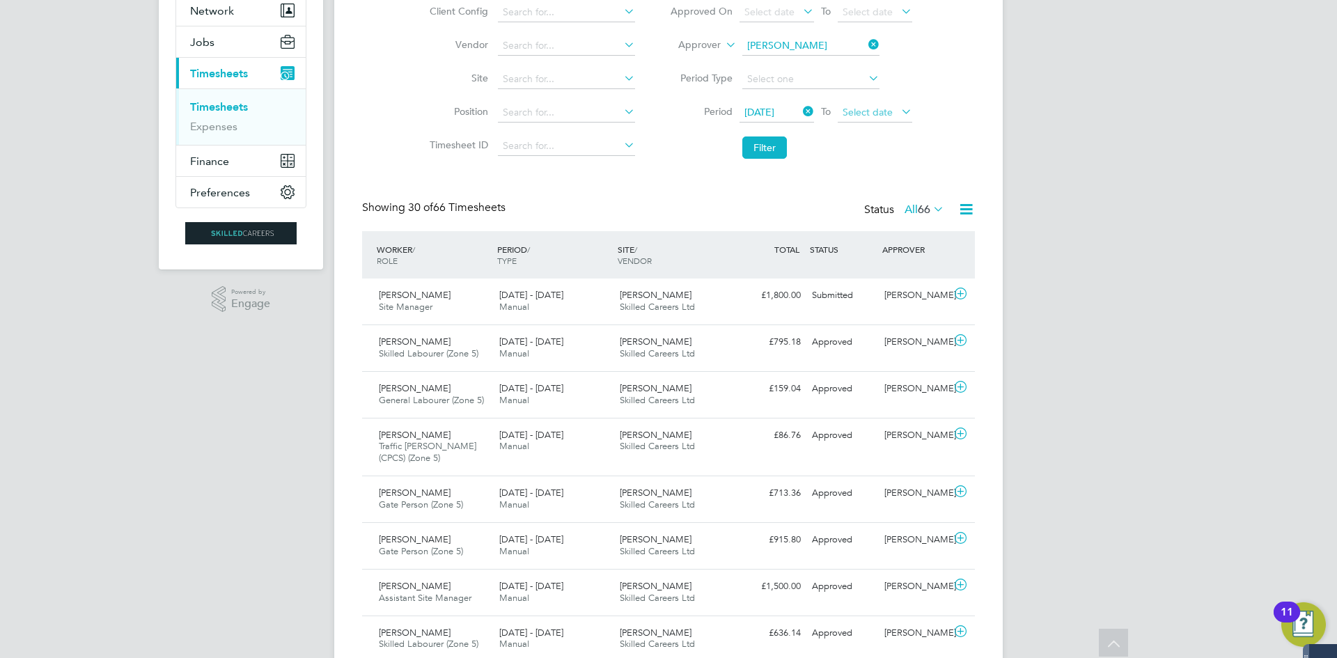
click at [853, 115] on span "Select date" at bounding box center [868, 112] width 50 height 13
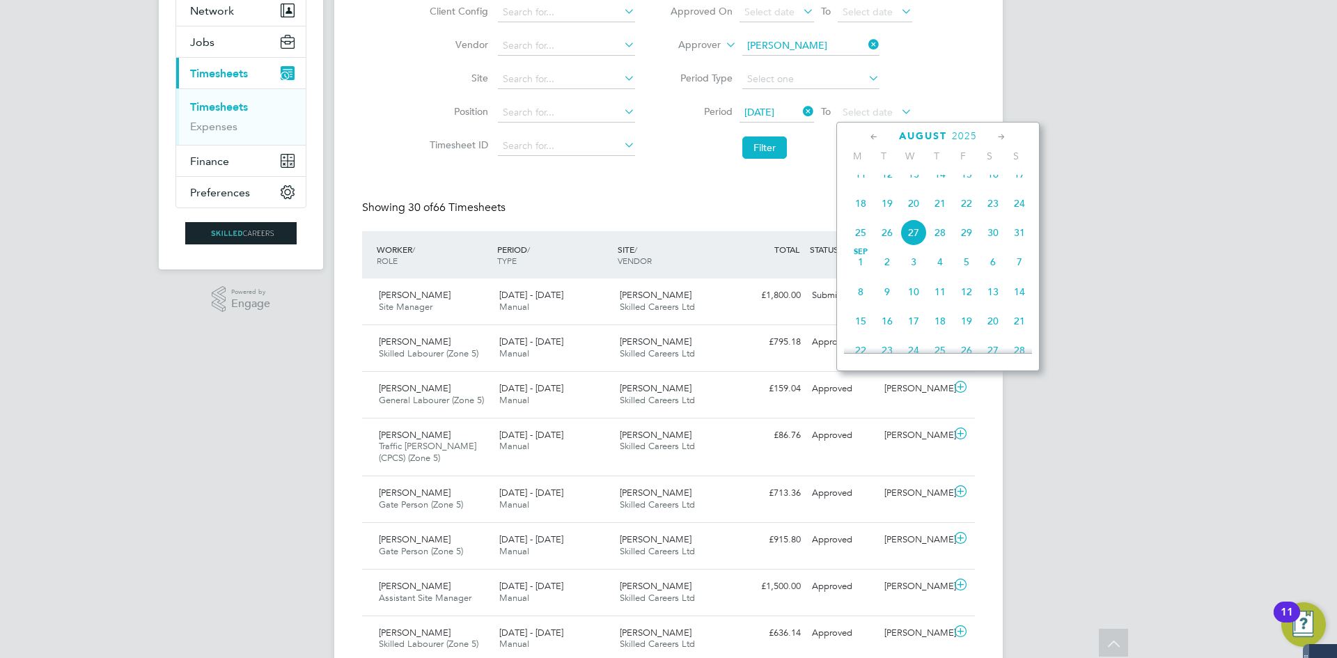
click at [1022, 216] on span "24" at bounding box center [1019, 203] width 26 height 26
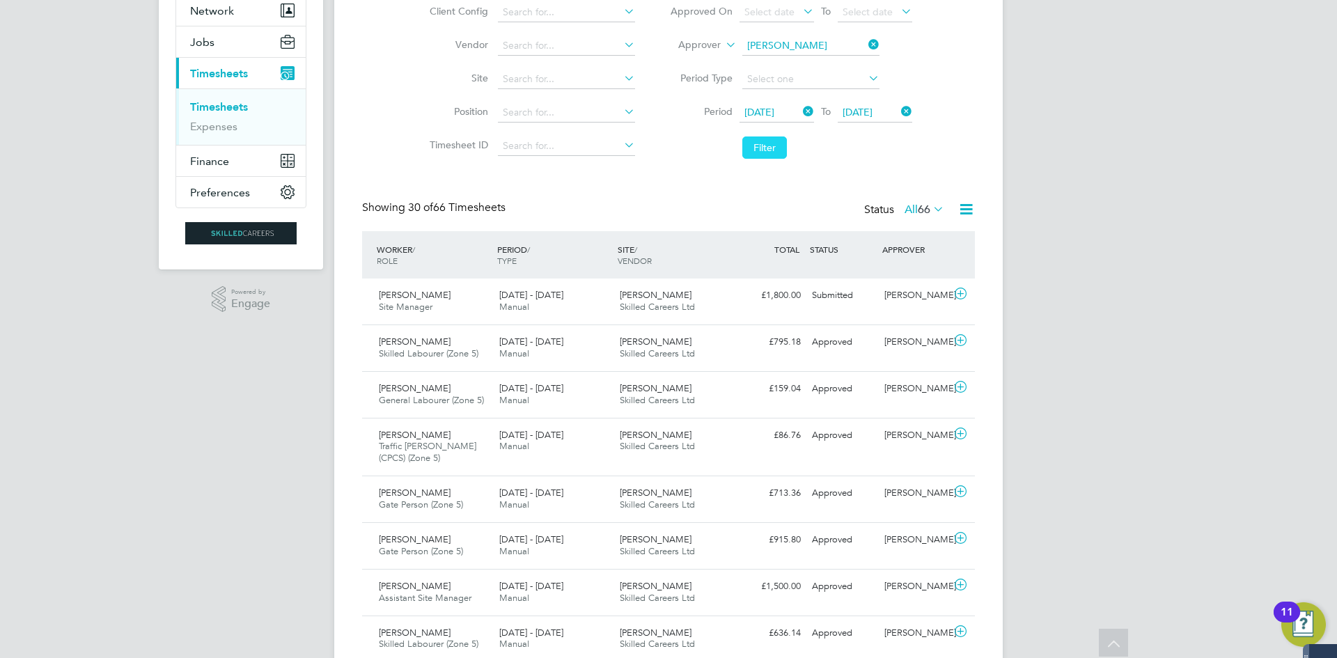
click at [754, 147] on button "Filter" at bounding box center [764, 148] width 45 height 22
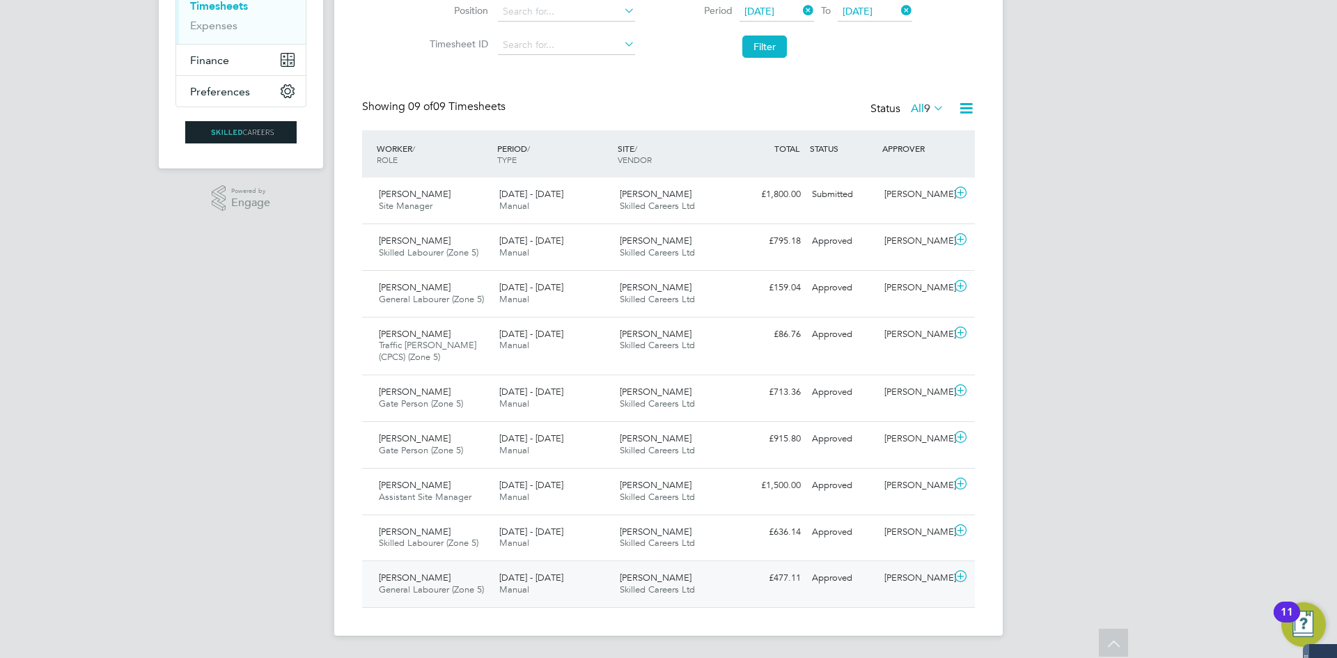
click at [423, 586] on span "General Labourer (Zone 5)" at bounding box center [431, 590] width 105 height 12
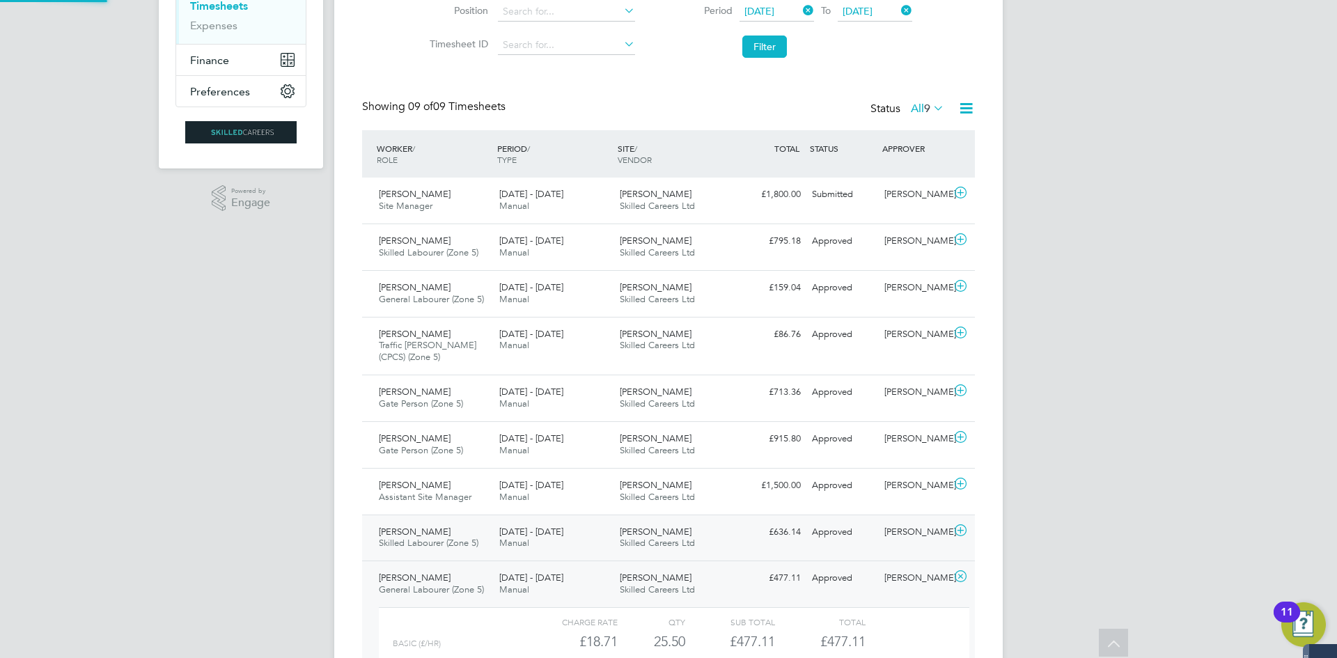
click at [412, 545] on span "Skilled Labourer (Zone 5)" at bounding box center [429, 543] width 100 height 12
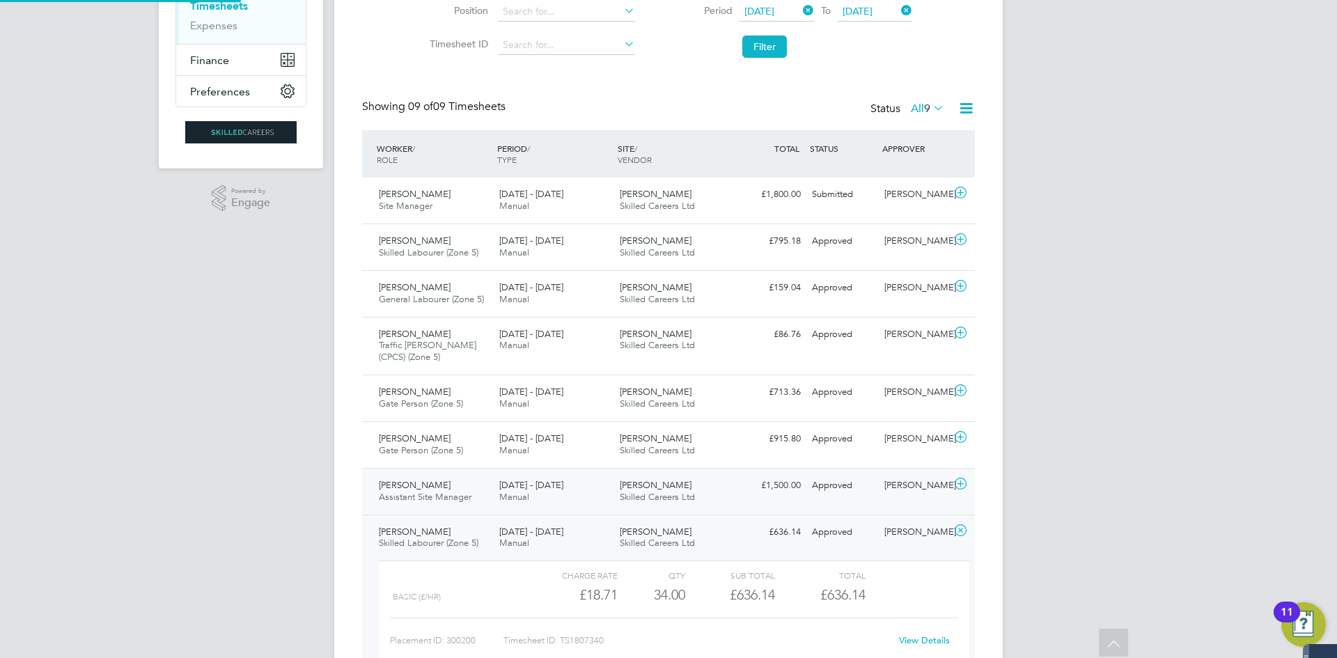
click at [417, 491] on span "Assistant Site Manager" at bounding box center [425, 497] width 93 height 12
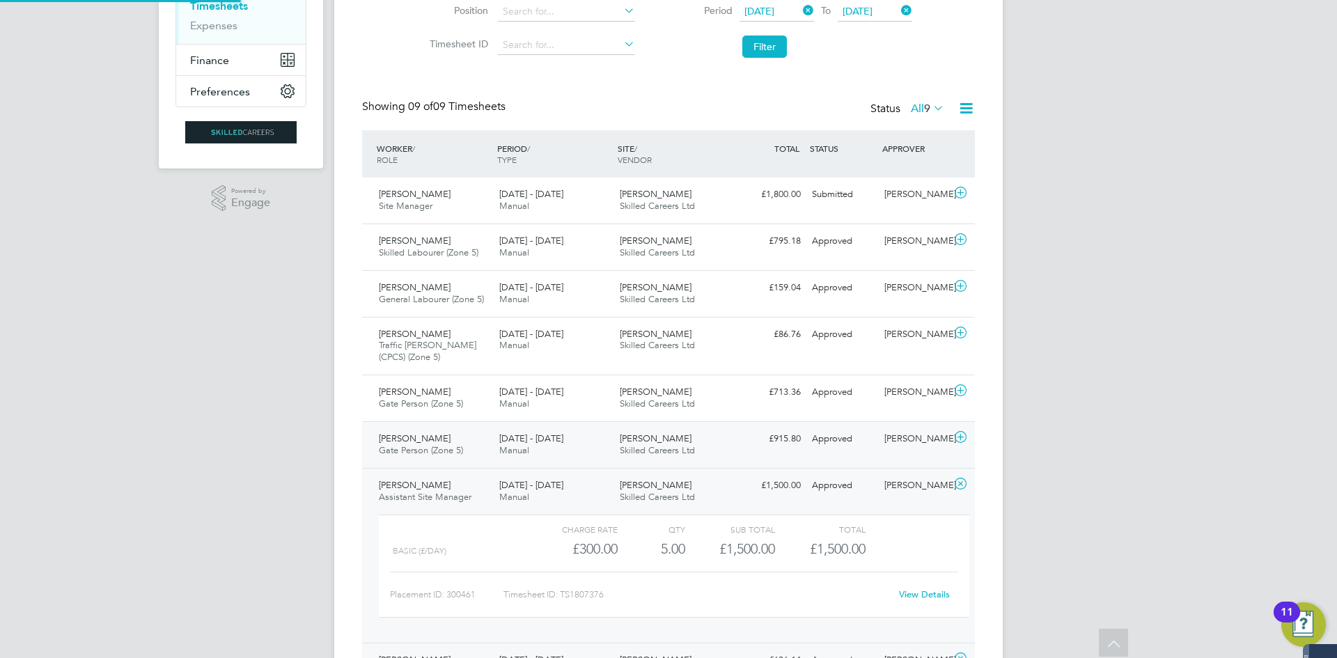
click at [425, 437] on span "[PERSON_NAME]" at bounding box center [415, 439] width 72 height 12
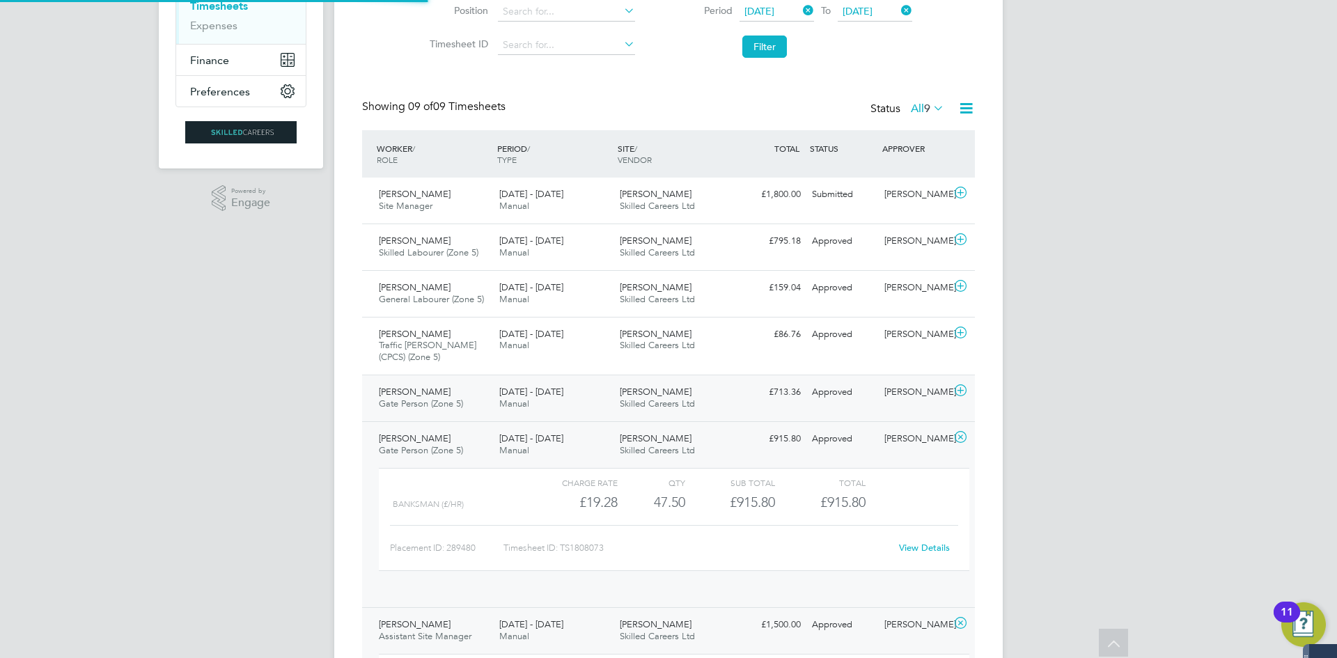
click at [412, 403] on span "Gate Person (Zone 5)" at bounding box center [421, 404] width 84 height 12
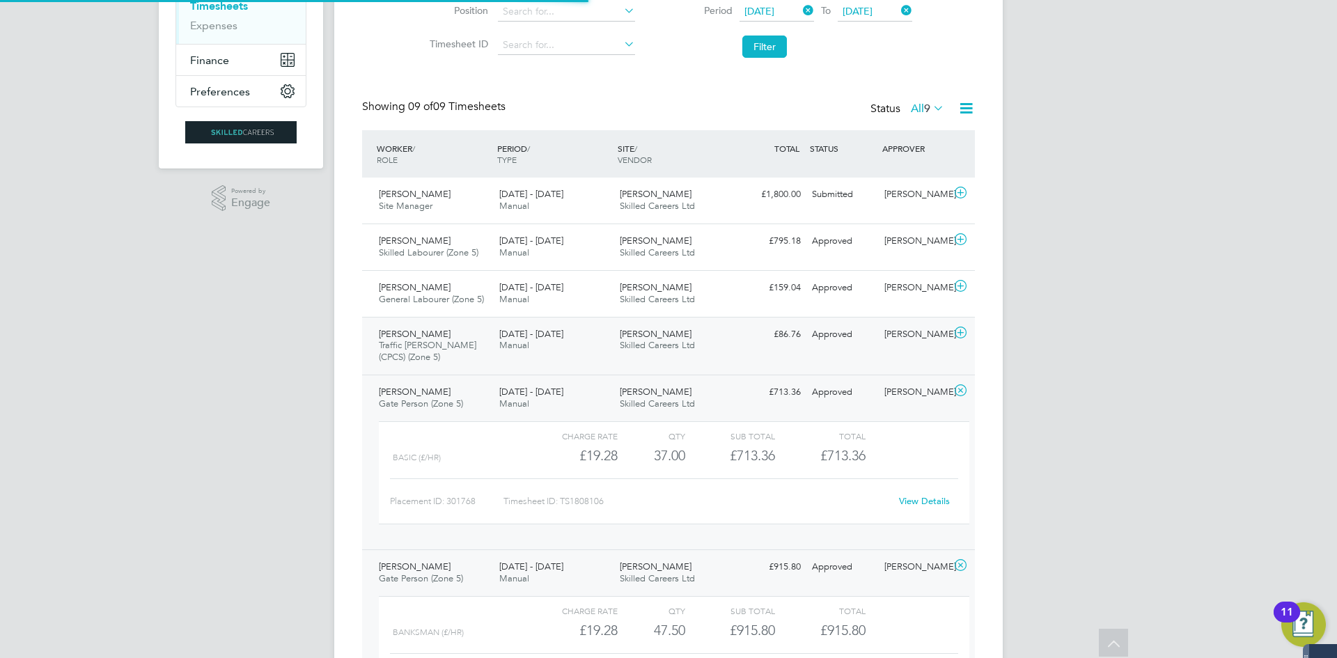
click at [409, 341] on span "Traffic [PERSON_NAME] (CPCS) (Zone 5)" at bounding box center [428, 351] width 98 height 24
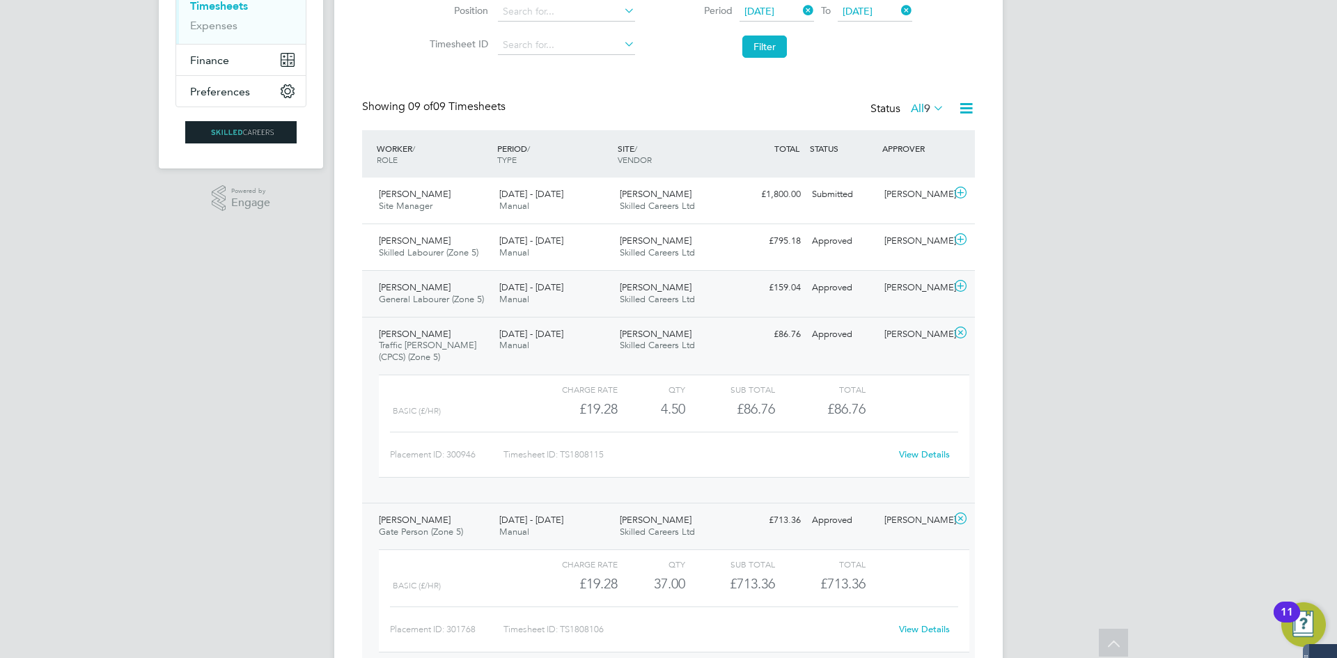
click at [414, 279] on div "[PERSON_NAME] General Labourer (Zone 5) [DATE] - [DATE]" at bounding box center [433, 293] width 120 height 35
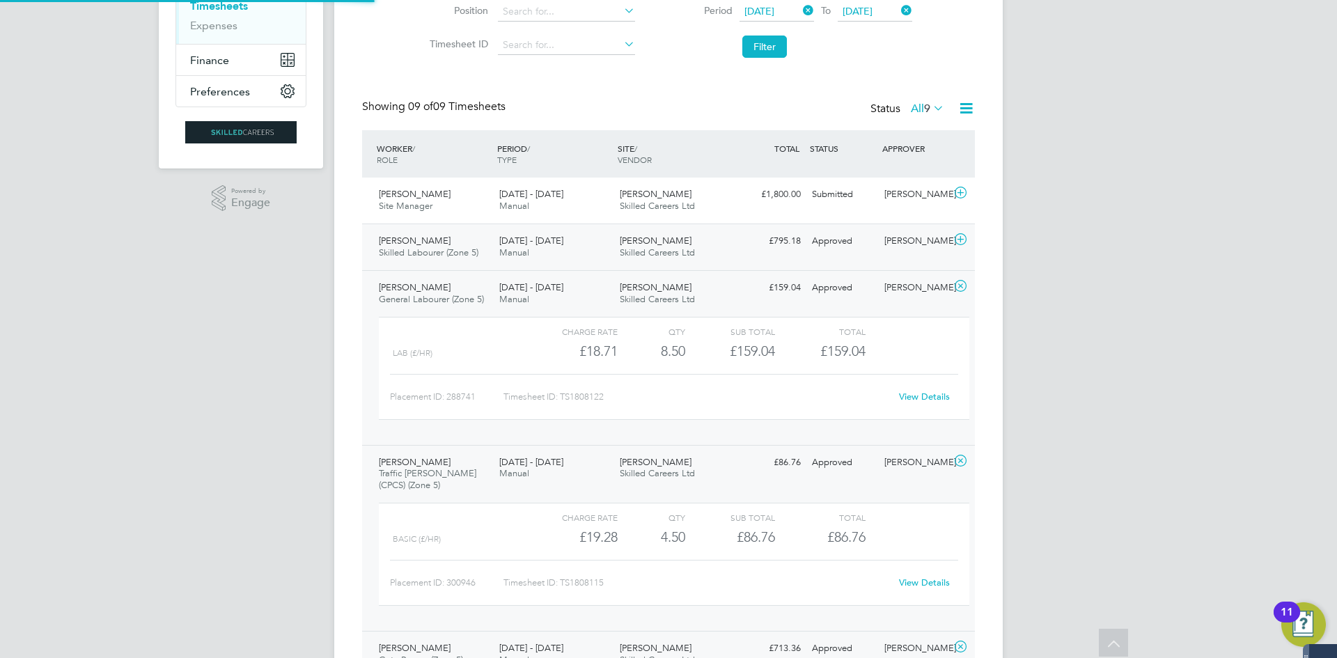
click at [417, 245] on span "[PERSON_NAME]" at bounding box center [415, 241] width 72 height 12
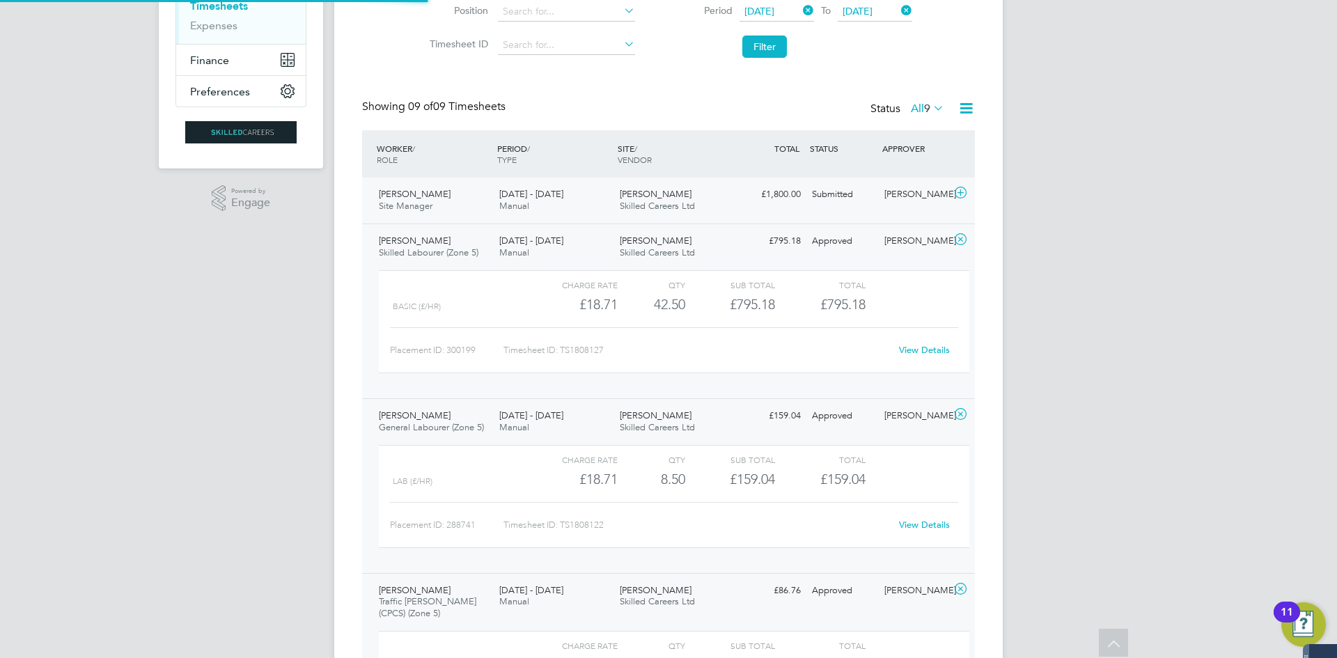
click at [420, 199] on span "[PERSON_NAME]" at bounding box center [415, 194] width 72 height 12
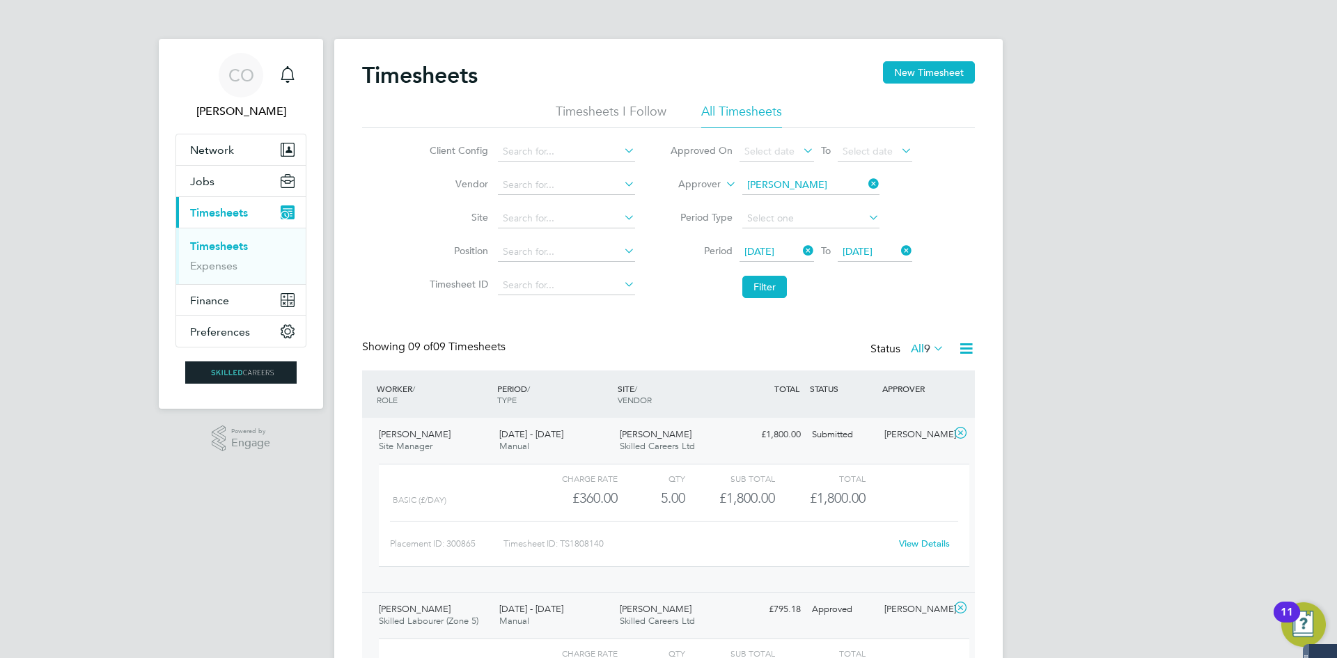
click at [866, 182] on icon at bounding box center [866, 184] width 0 height 20
click at [844, 181] on input at bounding box center [810, 186] width 137 height 20
click at [769, 201] on b "[PERSON_NAME]" at bounding box center [787, 204] width 81 height 12
type input "[PERSON_NAME]"
click at [765, 283] on button "Filter" at bounding box center [764, 287] width 45 height 22
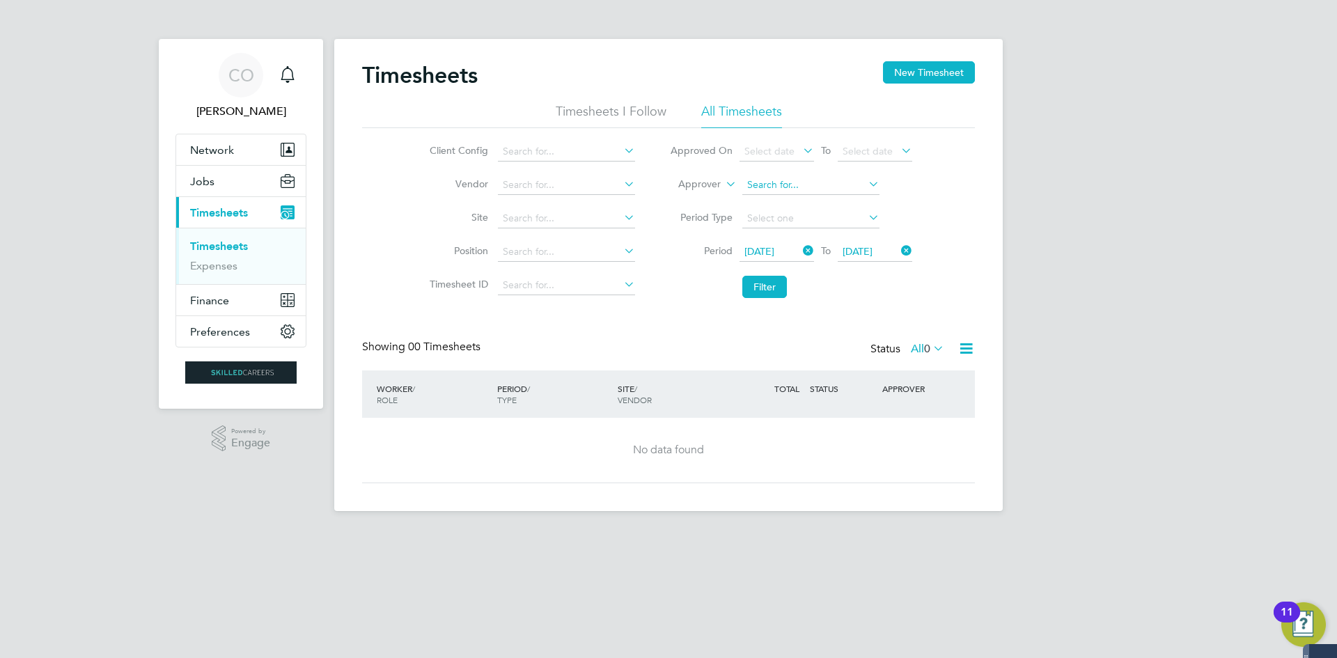
click at [823, 185] on input at bounding box center [810, 186] width 137 height 20
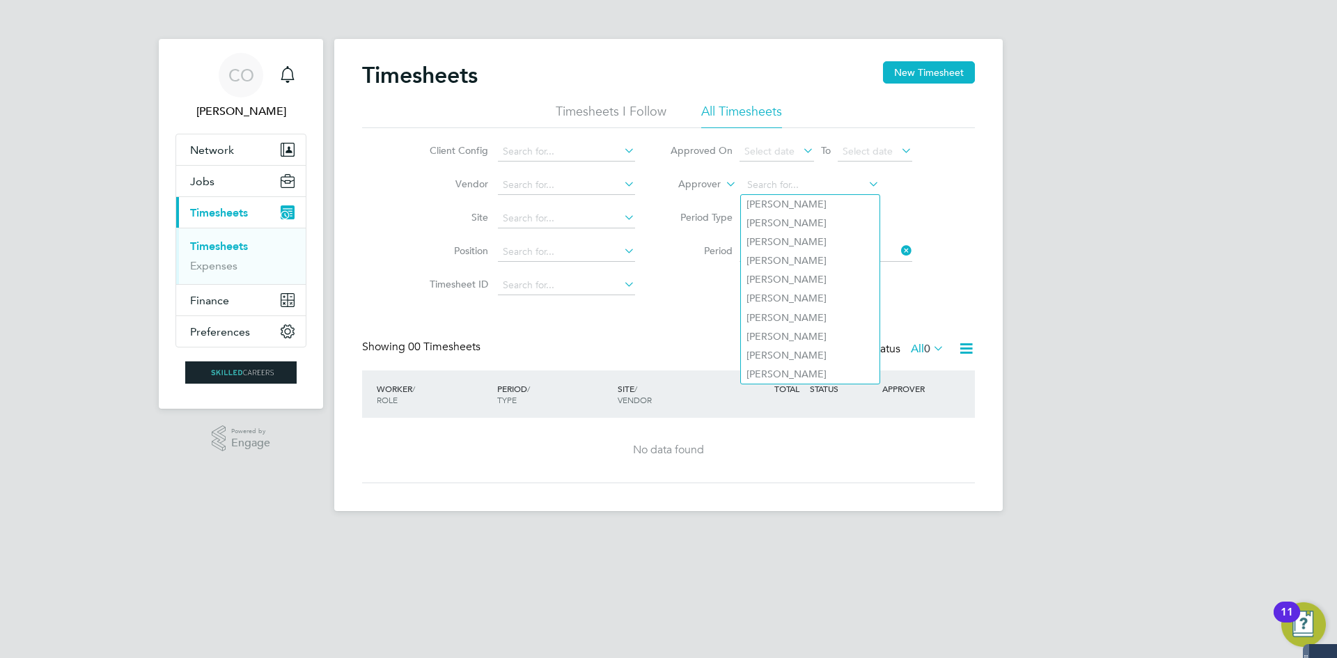
click at [640, 314] on div "Timesheets New Timesheet Timesheets I Follow All Timesheets Client Config Vendo…" at bounding box center [668, 272] width 613 height 422
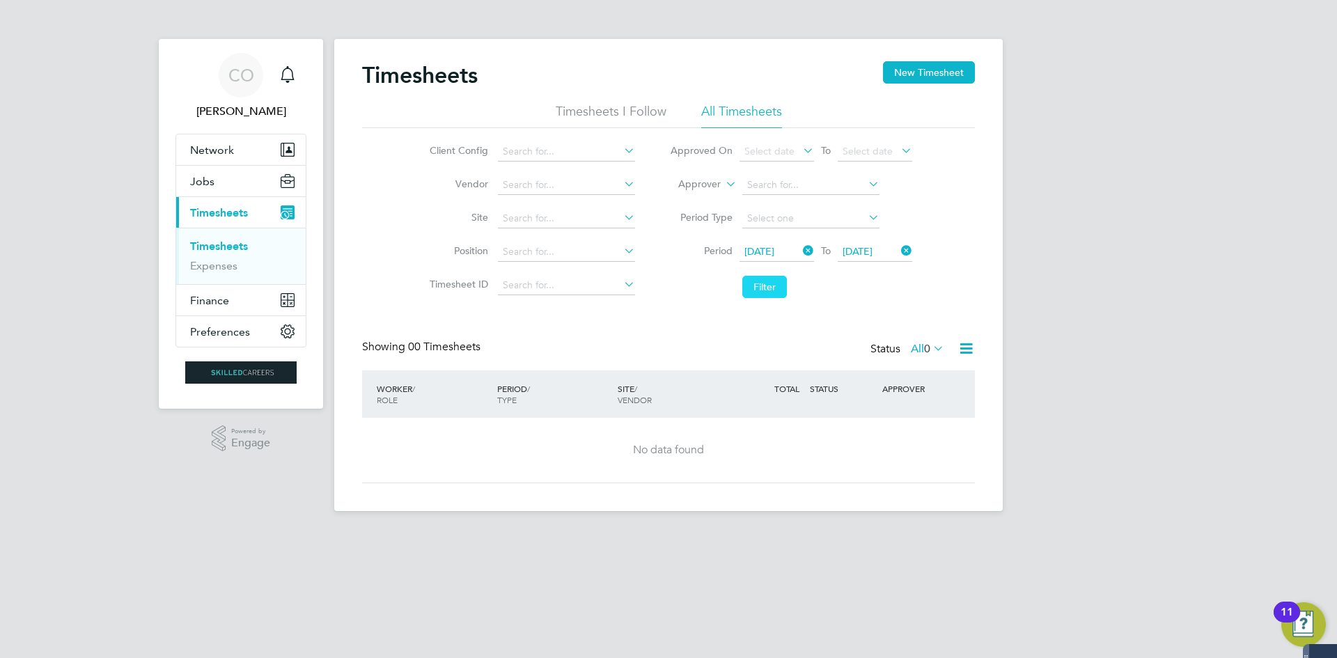
click at [763, 284] on button "Filter" at bounding box center [764, 287] width 45 height 22
